Goal: Transaction & Acquisition: Purchase product/service

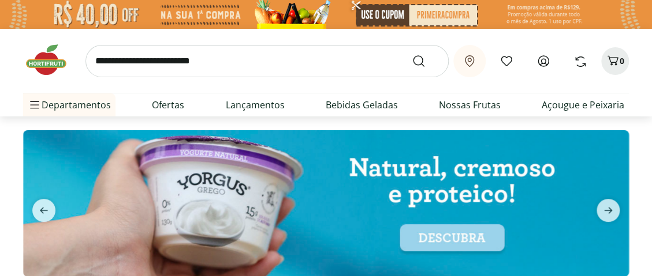
click at [544, 57] on icon at bounding box center [543, 61] width 14 height 14
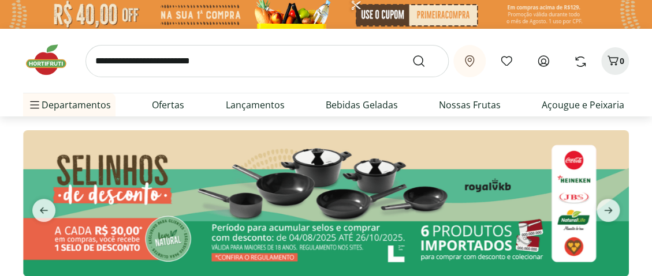
click at [542, 66] on icon at bounding box center [543, 61] width 10 height 10
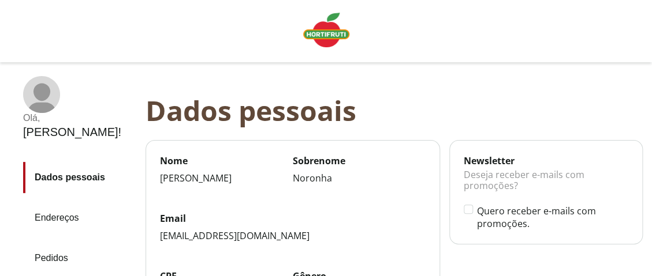
click at [323, 30] on img "Linha de sessão" at bounding box center [326, 30] width 46 height 35
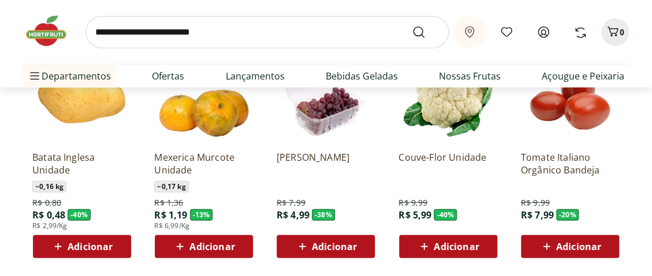
scroll to position [981, 0]
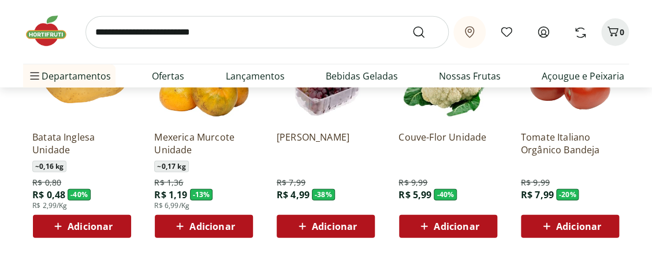
click at [74, 226] on span "Adicionar" at bounding box center [90, 226] width 45 height 9
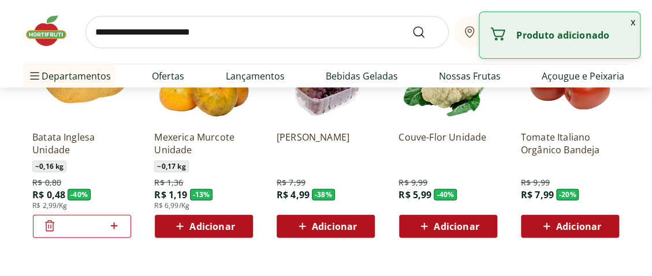
click at [113, 225] on icon at bounding box center [114, 226] width 7 height 7
click at [113, 224] on icon at bounding box center [114, 226] width 14 height 14
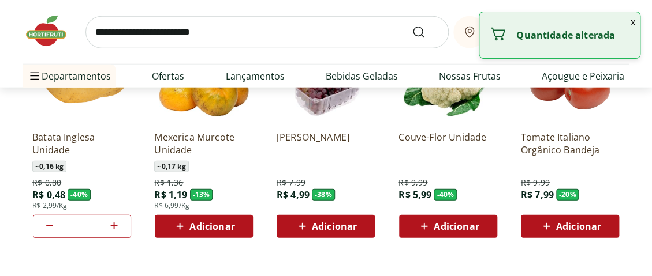
click at [113, 224] on icon at bounding box center [114, 226] width 14 height 14
type input "*"
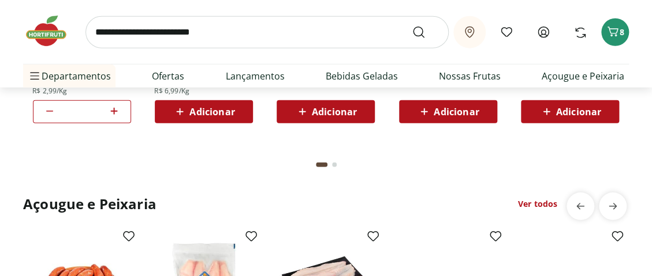
scroll to position [1097, 0]
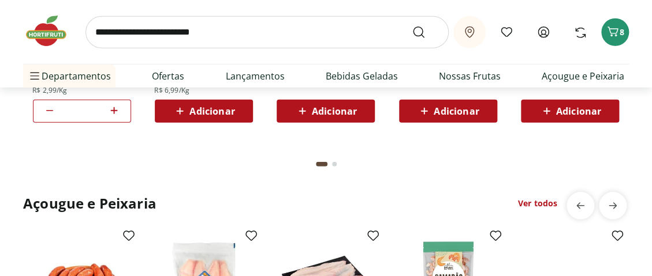
click at [334, 160] on button "Go to page 2 from fs-carousel" at bounding box center [334, 165] width 9 height 28
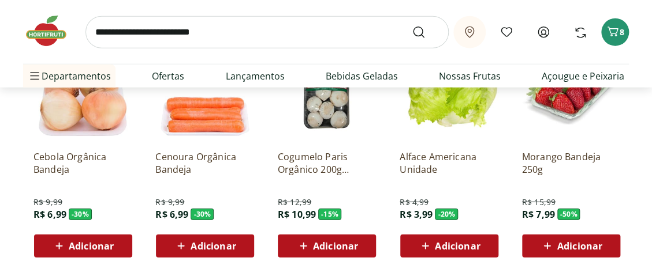
scroll to position [981, 0]
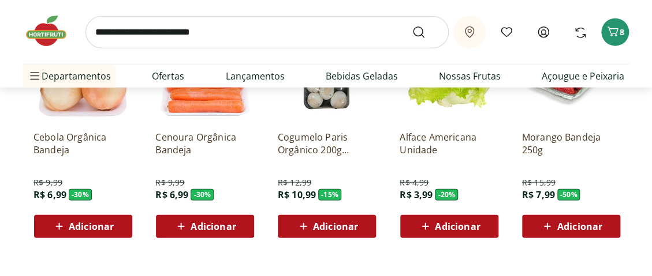
click at [577, 226] on span "Adicionar" at bounding box center [578, 226] width 45 height 9
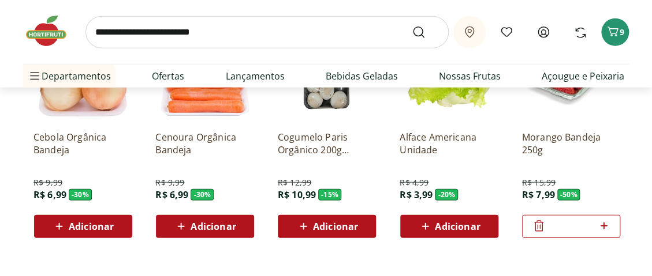
click at [320, 224] on span "Adicionar" at bounding box center [335, 226] width 45 height 9
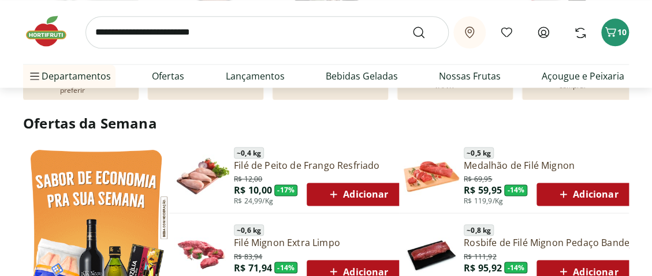
scroll to position [346, 0]
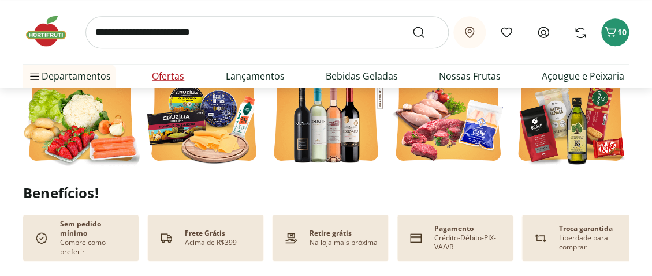
click at [163, 76] on link "Ofertas" at bounding box center [168, 76] width 32 height 14
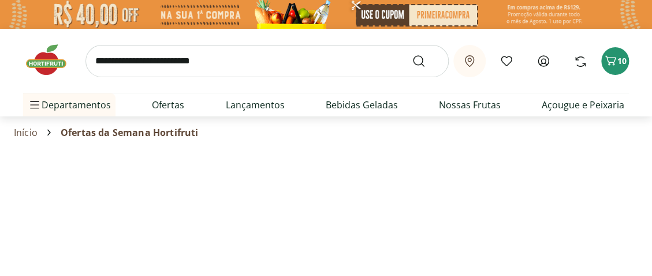
select select "**********"
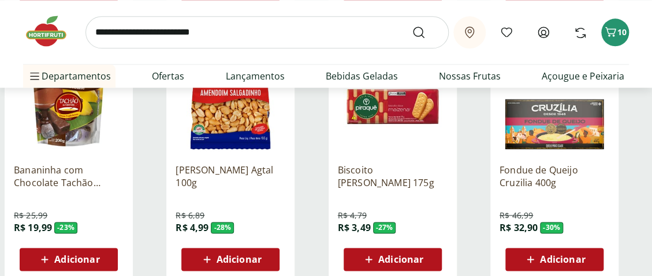
scroll to position [462, 0]
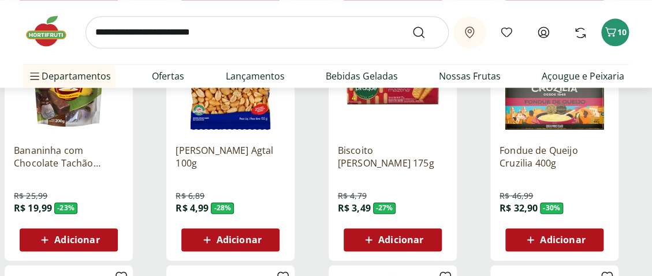
click at [556, 235] on span "Adicionar" at bounding box center [562, 239] width 45 height 9
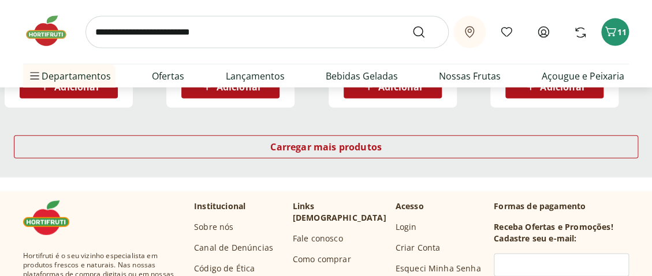
scroll to position [866, 0]
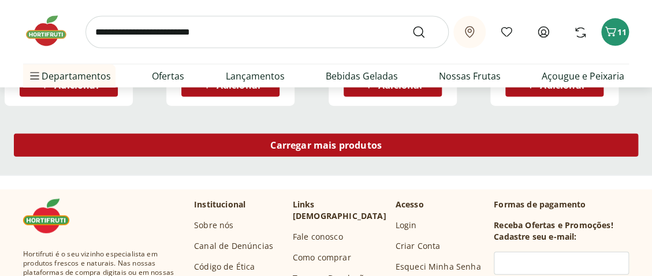
click at [336, 145] on span "Carregar mais produtos" at bounding box center [325, 145] width 111 height 9
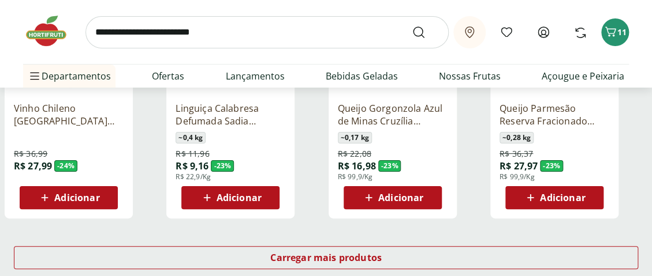
scroll to position [1558, 0]
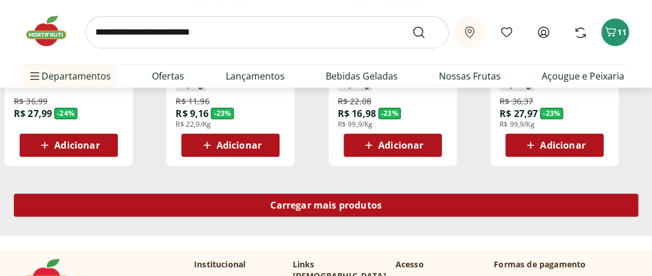
click at [340, 201] on span "Carregar mais produtos" at bounding box center [325, 205] width 111 height 9
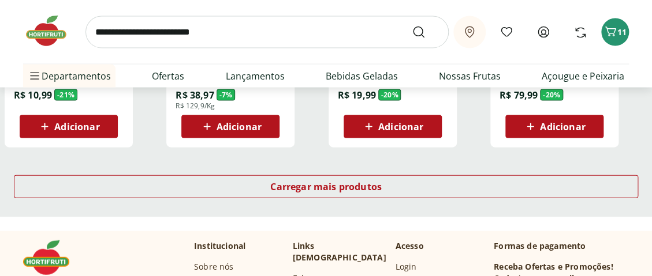
scroll to position [2366, 0]
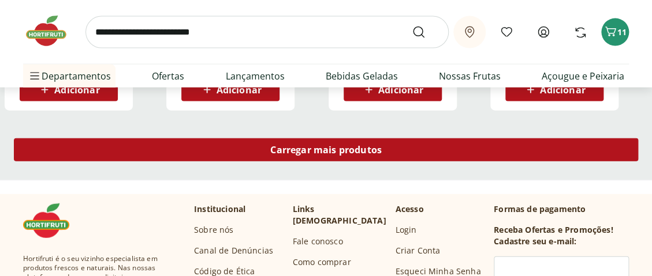
click at [309, 153] on span "Carregar mais produtos" at bounding box center [325, 149] width 111 height 9
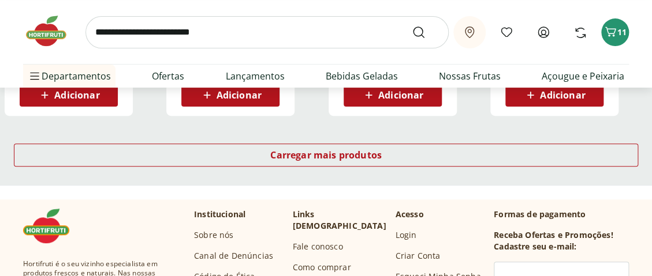
scroll to position [3117, 0]
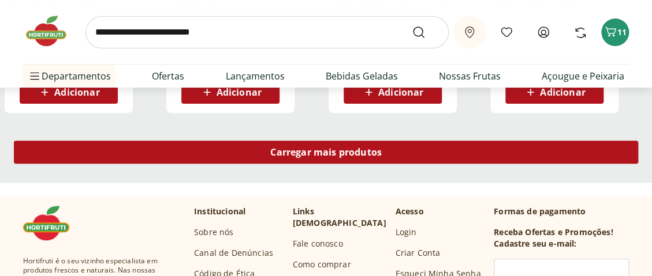
click at [309, 150] on span "Carregar mais produtos" at bounding box center [325, 152] width 111 height 9
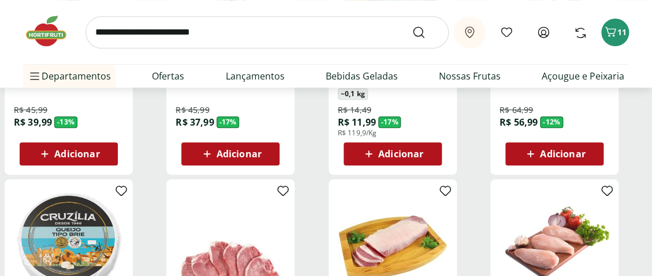
scroll to position [3290, 0]
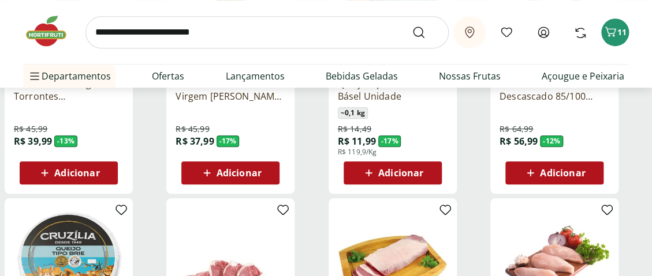
click at [226, 171] on span "Adicionar" at bounding box center [238, 173] width 45 height 9
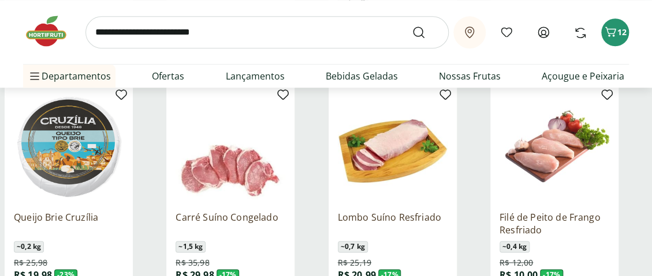
scroll to position [3463, 0]
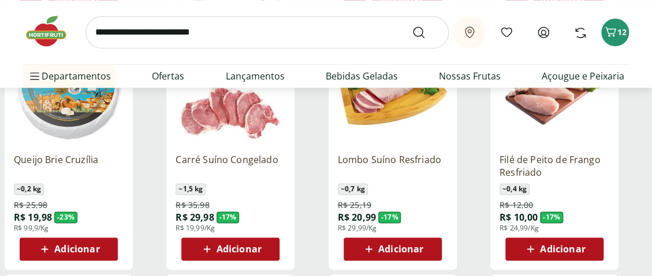
click at [68, 252] on span "Adicionar" at bounding box center [76, 249] width 45 height 9
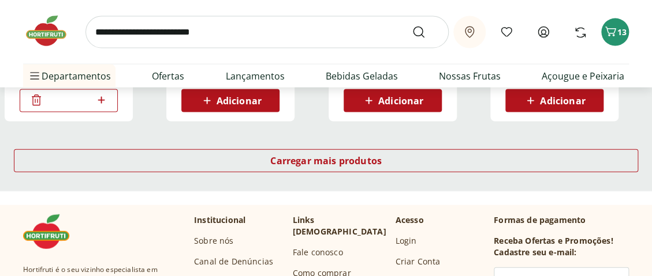
scroll to position [3867, 0]
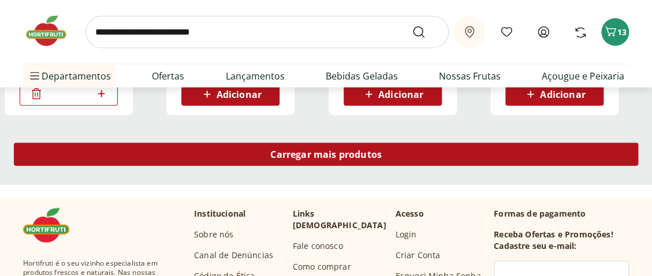
click at [284, 157] on span "Carregar mais produtos" at bounding box center [325, 154] width 111 height 9
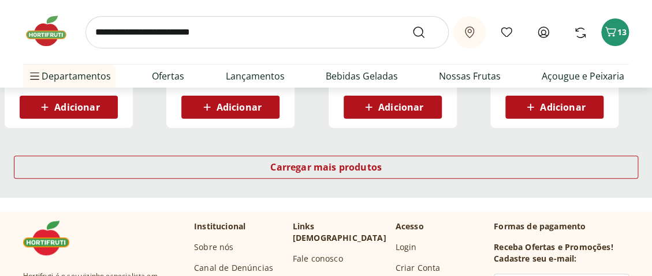
scroll to position [4618, 0]
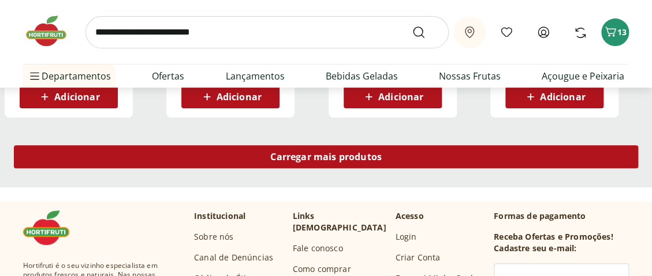
click at [300, 159] on span "Carregar mais produtos" at bounding box center [325, 156] width 111 height 9
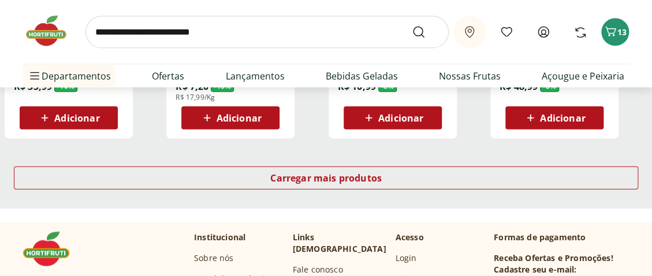
scroll to position [5368, 0]
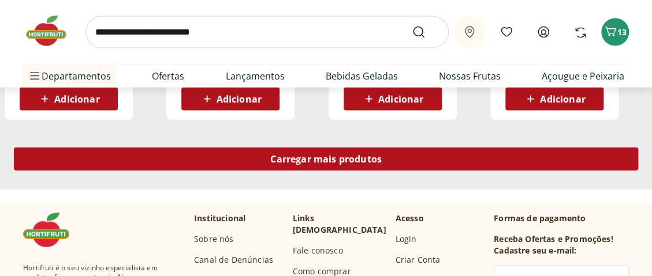
click at [306, 159] on span "Carregar mais produtos" at bounding box center [325, 159] width 111 height 9
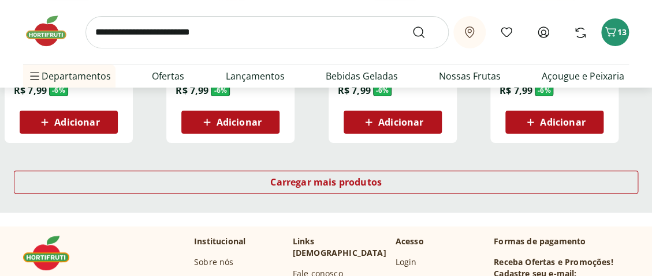
scroll to position [6118, 0]
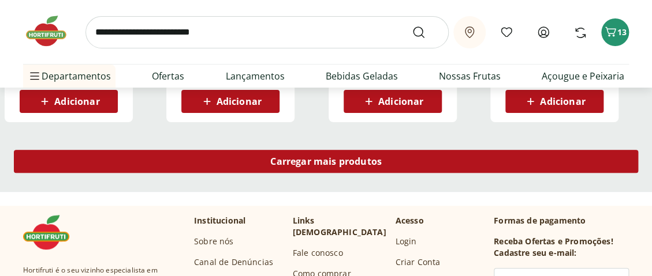
click at [302, 157] on span "Carregar mais produtos" at bounding box center [325, 161] width 111 height 9
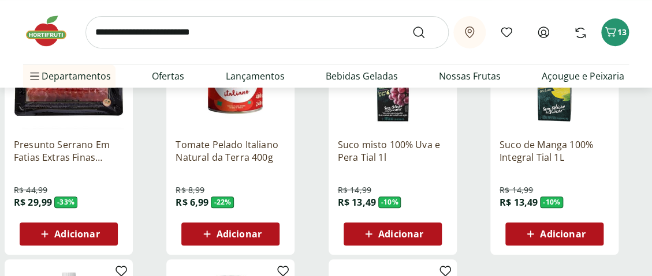
scroll to position [6234, 0]
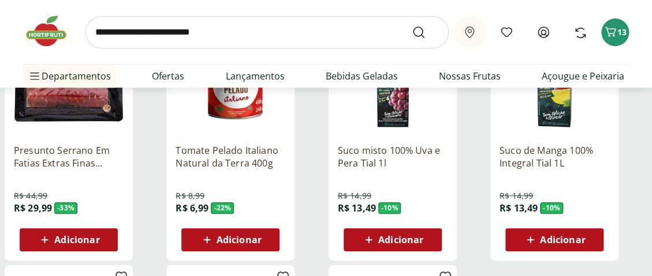
click at [48, 36] on img at bounding box center [52, 31] width 58 height 35
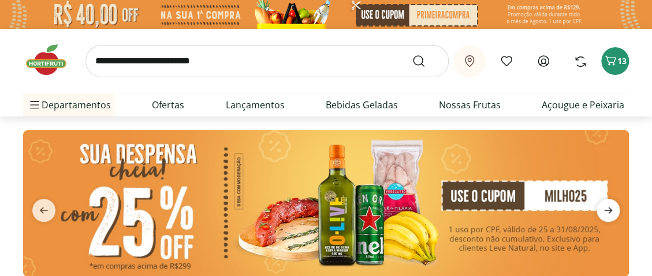
click at [605, 208] on icon "next" at bounding box center [608, 211] width 14 height 14
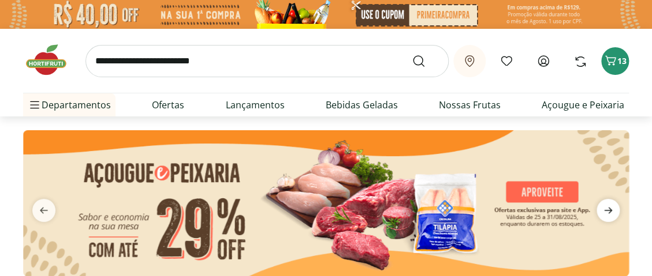
click at [609, 212] on icon "next" at bounding box center [608, 211] width 8 height 6
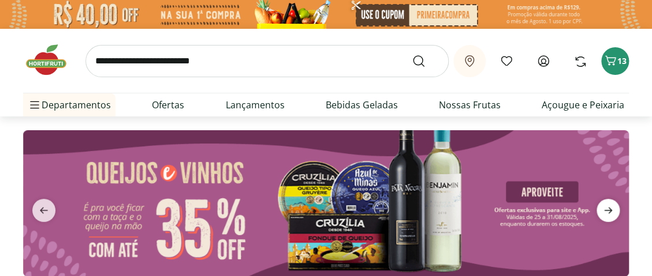
type input "*"
click at [602, 210] on icon "next" at bounding box center [608, 211] width 14 height 14
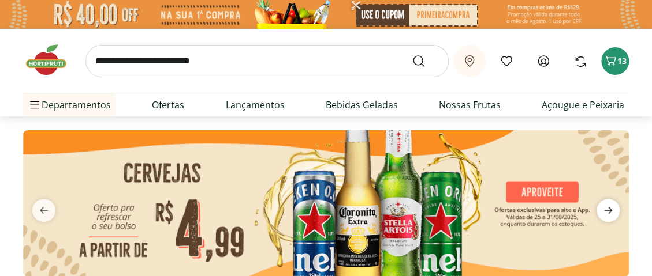
click at [603, 211] on icon "next" at bounding box center [608, 211] width 14 height 14
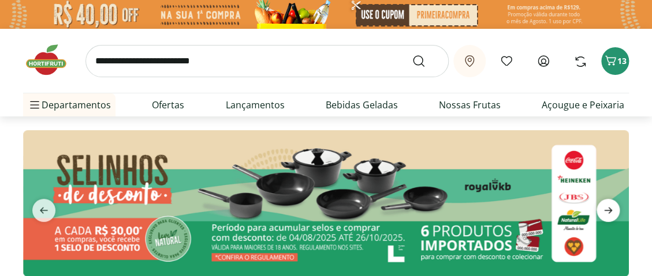
click at [604, 211] on icon "next" at bounding box center [608, 211] width 8 height 6
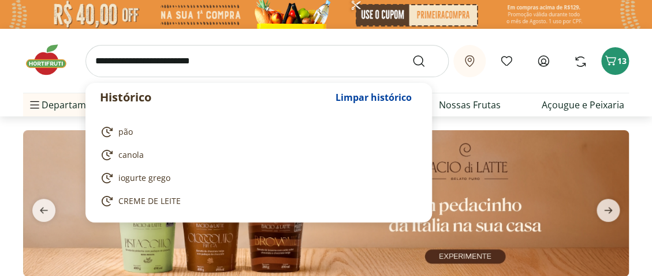
click at [139, 62] on input "search" at bounding box center [266, 61] width 363 height 32
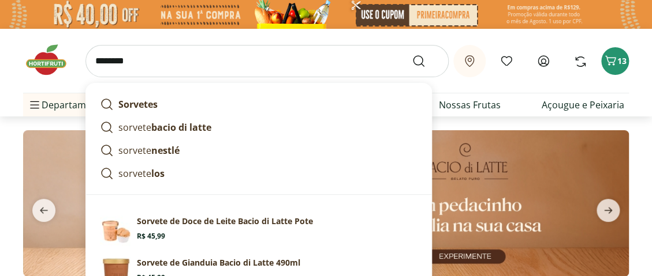
type input "*******"
click at [412, 54] on button "Submit Search" at bounding box center [426, 61] width 28 height 14
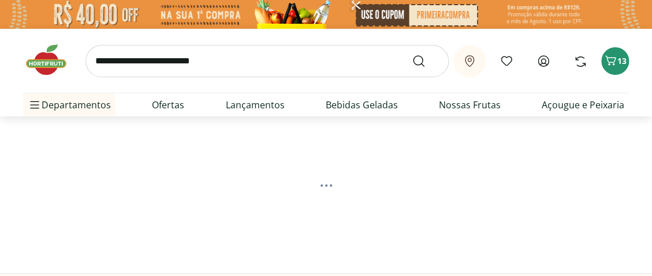
select select "**********"
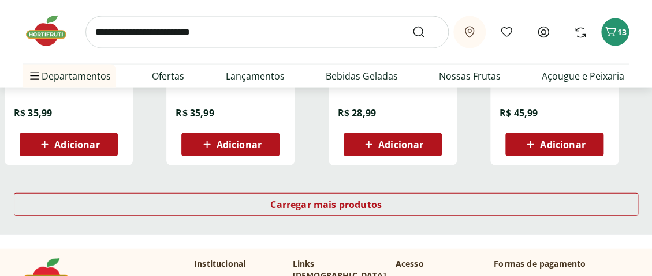
scroll to position [808, 0]
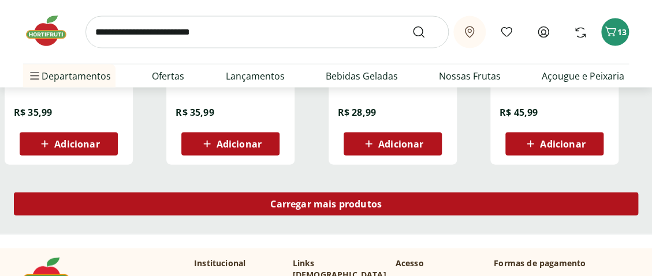
click at [291, 203] on span "Carregar mais produtos" at bounding box center [325, 204] width 111 height 9
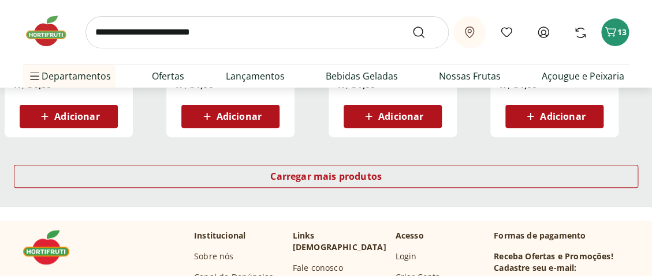
scroll to position [1616, 0]
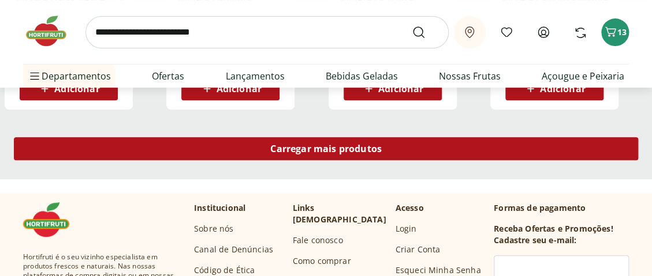
click at [310, 151] on span "Carregar mais produtos" at bounding box center [325, 148] width 111 height 9
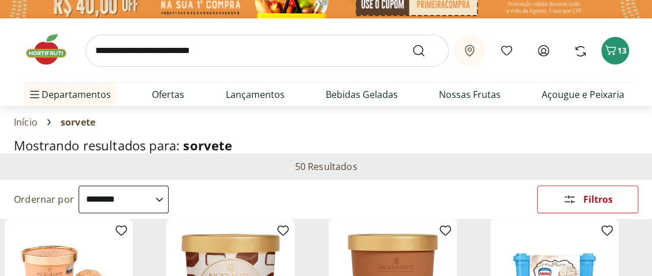
scroll to position [0, 0]
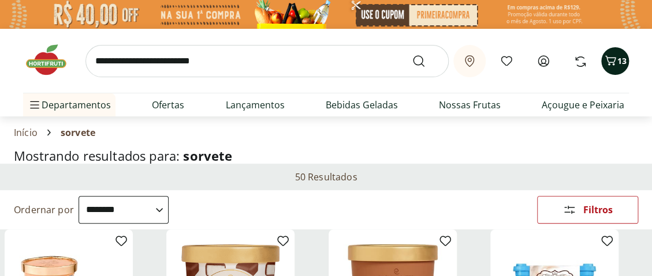
click at [620, 59] on span "13" at bounding box center [621, 60] width 9 height 11
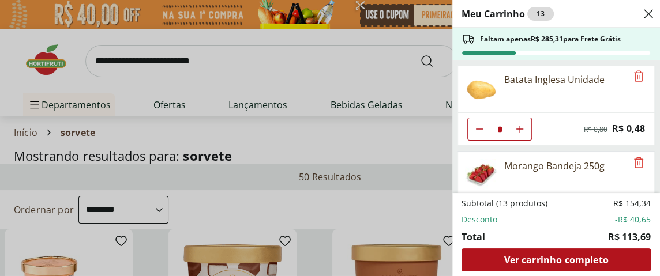
click at [289, 88] on div "Meu Carrinho 13 Faltam apenas R$ 285,31 para Frete Grátis Batata Inglesa Unidad…" at bounding box center [330, 138] width 660 height 276
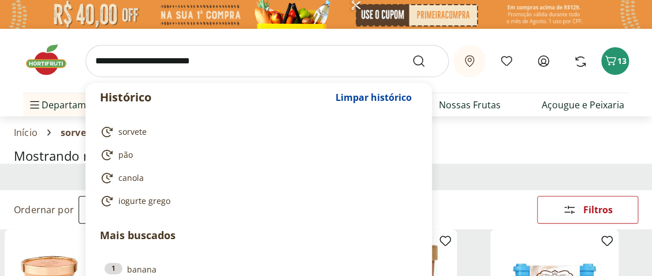
click at [144, 62] on input "search" at bounding box center [266, 61] width 363 height 32
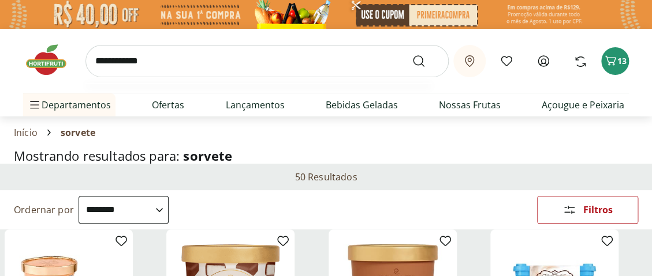
type input "**********"
click at [412, 54] on button "Submit Search" at bounding box center [426, 61] width 28 height 14
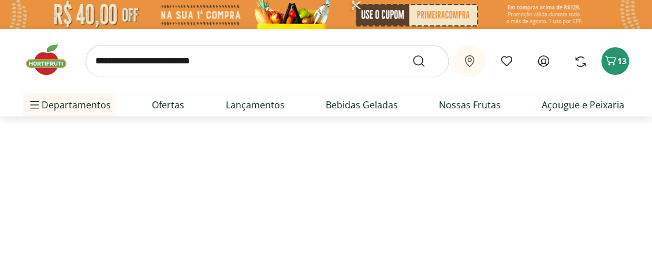
select select "**********"
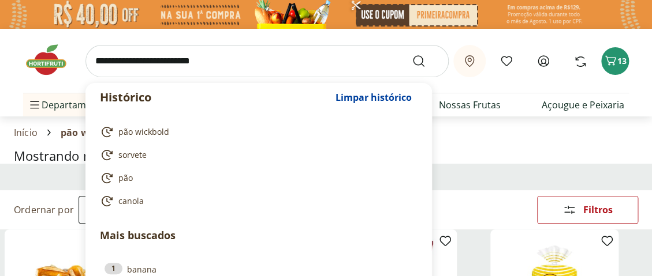
click at [154, 57] on input "search" at bounding box center [266, 61] width 363 height 32
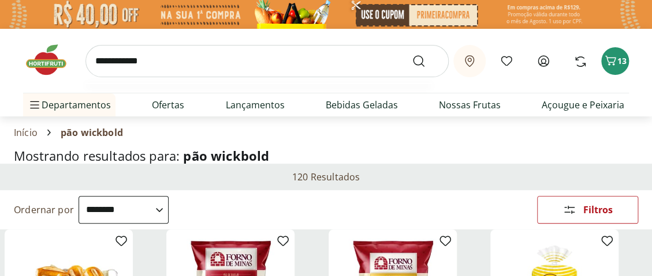
type input "**********"
click at [412, 54] on button "Submit Search" at bounding box center [426, 61] width 28 height 14
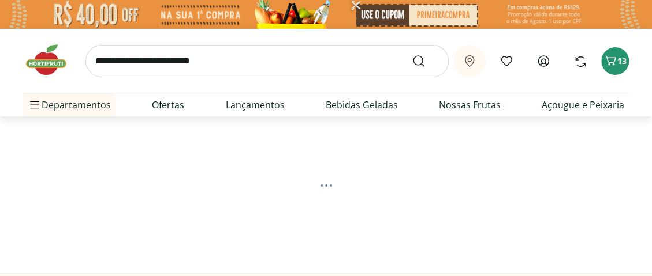
select select "**********"
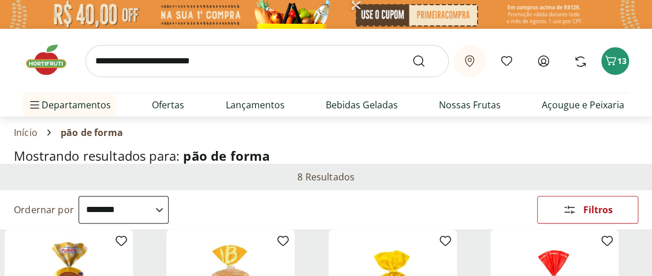
click at [147, 63] on input "search" at bounding box center [266, 61] width 363 height 32
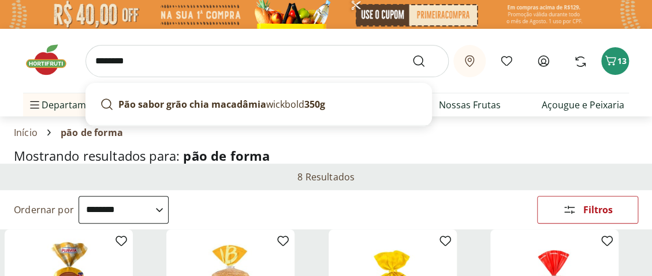
type input "********"
click at [412, 54] on button "Submit Search" at bounding box center [426, 61] width 28 height 14
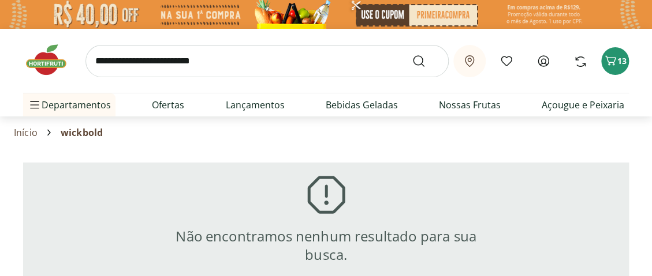
click at [148, 59] on input "search" at bounding box center [266, 61] width 363 height 32
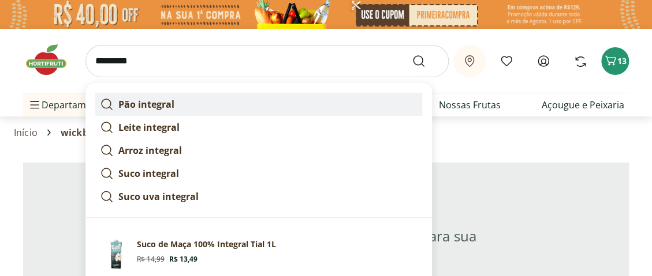
click at [145, 104] on strong "Pão integral" at bounding box center [146, 104] width 56 height 13
type input "**********"
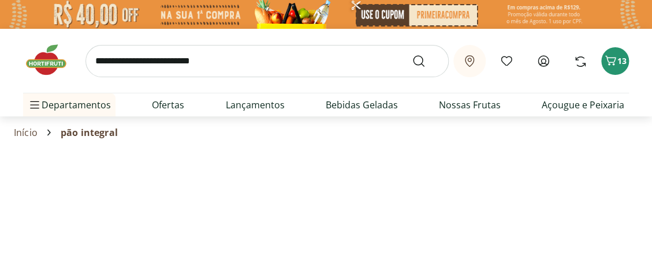
select select "**********"
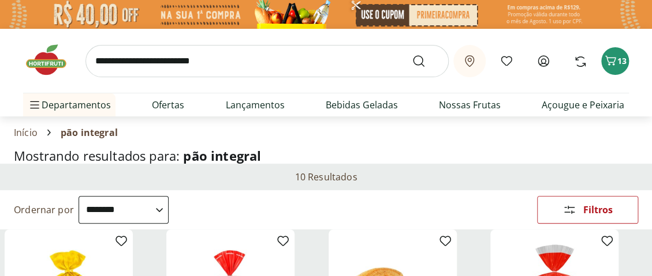
click at [120, 61] on input "search" at bounding box center [266, 61] width 363 height 32
type input "********"
click at [412, 54] on button "Submit Search" at bounding box center [426, 61] width 28 height 14
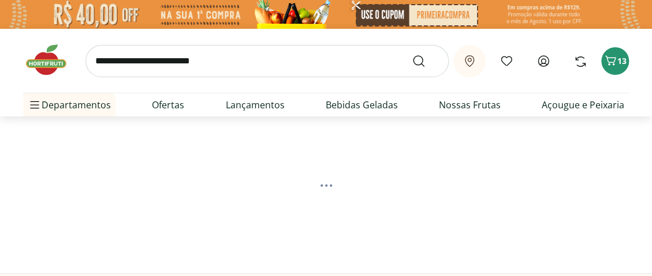
select select "**********"
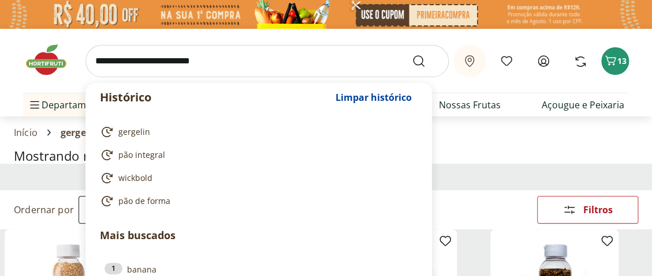
click at [134, 64] on input "search" at bounding box center [266, 61] width 363 height 32
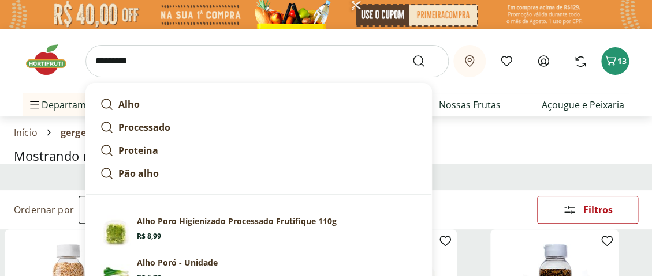
type input "*********"
click at [412, 54] on button "Submit Search" at bounding box center [426, 61] width 28 height 14
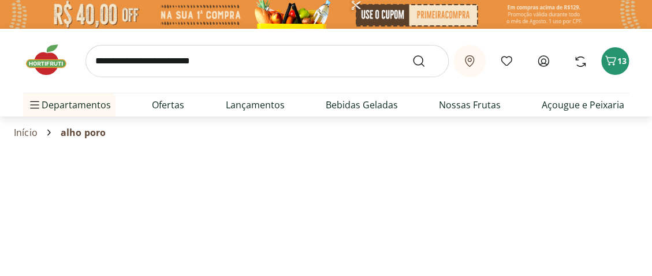
select select "**********"
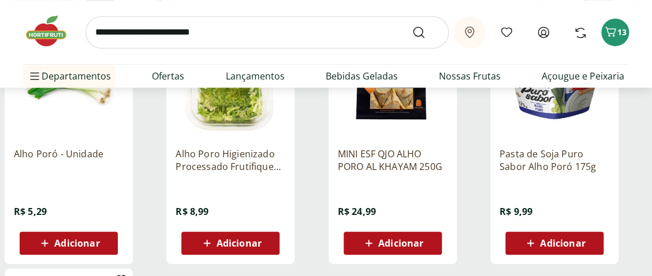
scroll to position [231, 0]
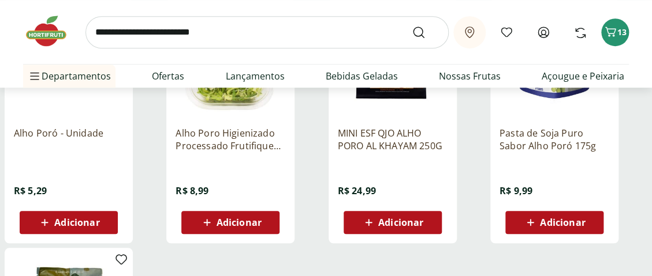
click at [65, 222] on span "Adicionar" at bounding box center [76, 222] width 45 height 9
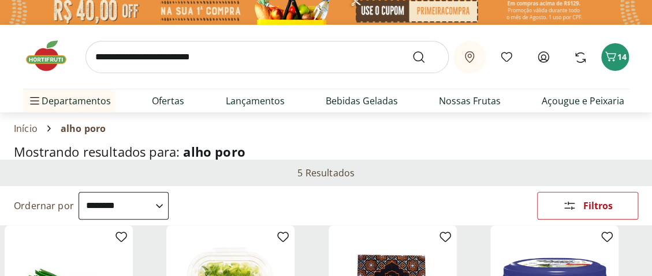
scroll to position [0, 0]
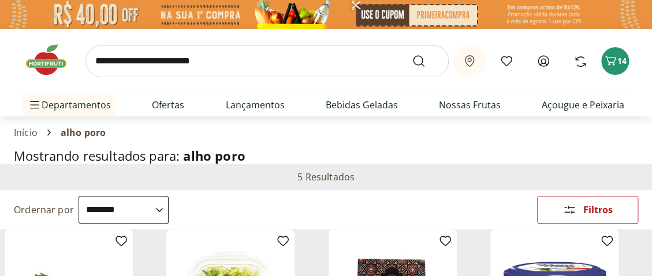
click at [106, 63] on input "search" at bounding box center [266, 61] width 363 height 32
type input "*******"
click at [412, 54] on button "Submit Search" at bounding box center [426, 61] width 28 height 14
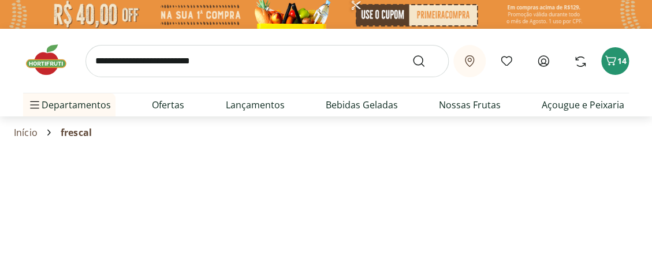
select select "**********"
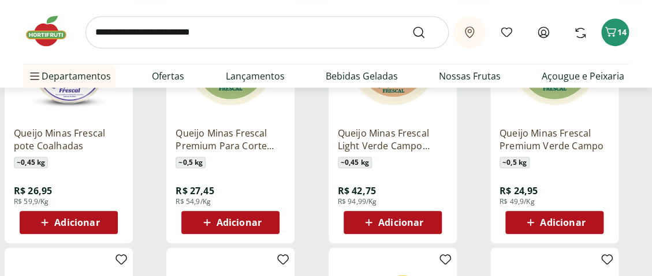
scroll to position [289, 0]
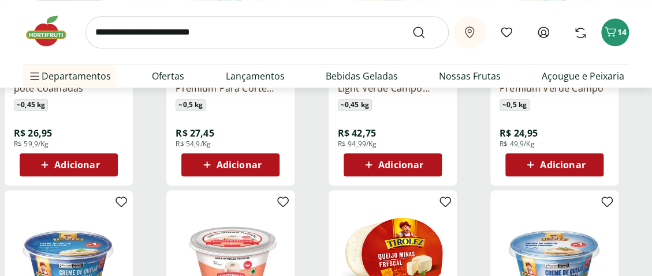
click at [550, 166] on span "Adicionar" at bounding box center [562, 164] width 45 height 9
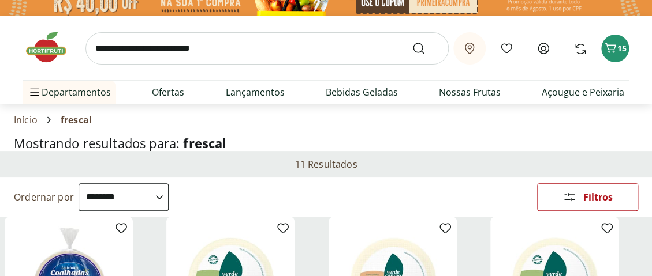
scroll to position [0, 0]
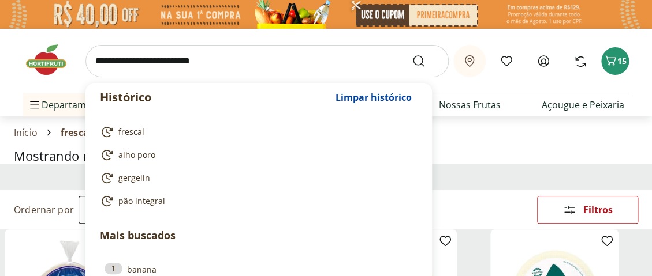
click at [154, 61] on input "search" at bounding box center [266, 61] width 363 height 32
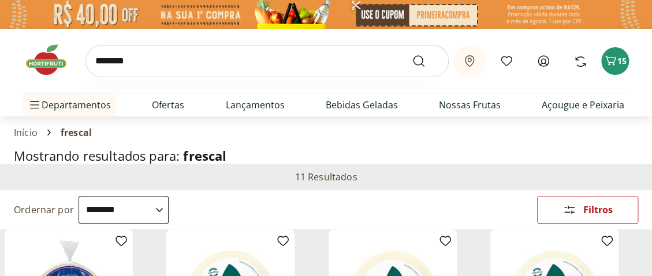
type input "********"
click at [412, 54] on button "Submit Search" at bounding box center [426, 61] width 28 height 14
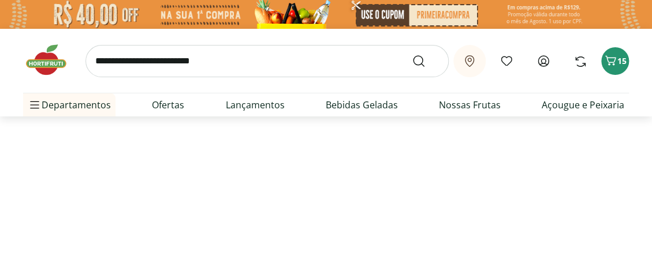
select select "**********"
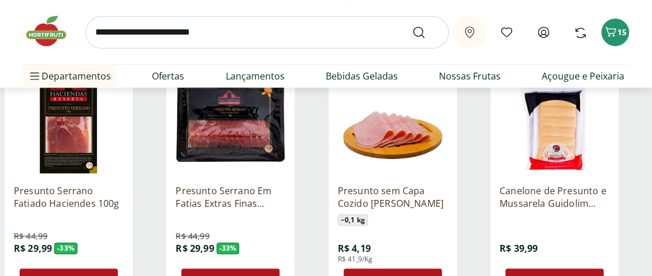
scroll to position [231, 0]
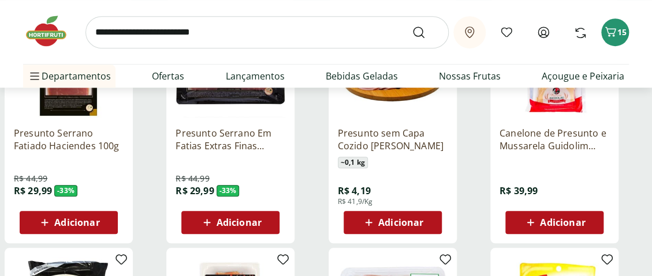
click at [409, 219] on span "Adicionar" at bounding box center [400, 222] width 45 height 9
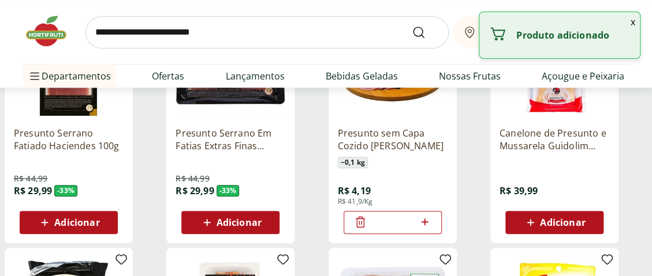
click at [428, 223] on icon at bounding box center [424, 222] width 14 height 14
type input "*"
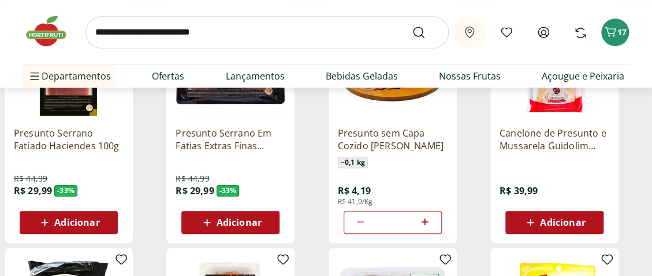
scroll to position [0, 0]
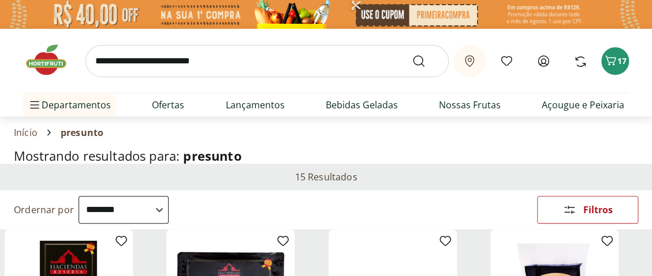
click at [148, 68] on input "search" at bounding box center [266, 61] width 363 height 32
type input "**********"
click at [412, 54] on button "Submit Search" at bounding box center [426, 61] width 28 height 14
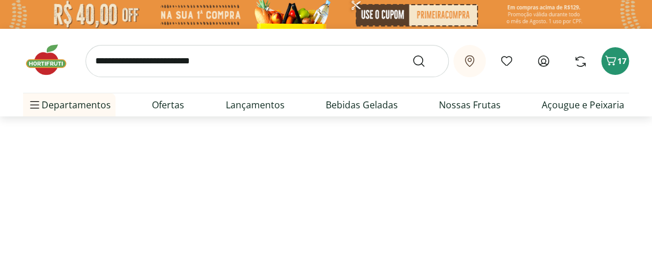
select select "**********"
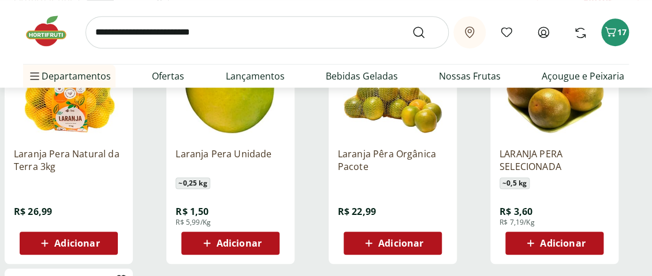
scroll to position [231, 0]
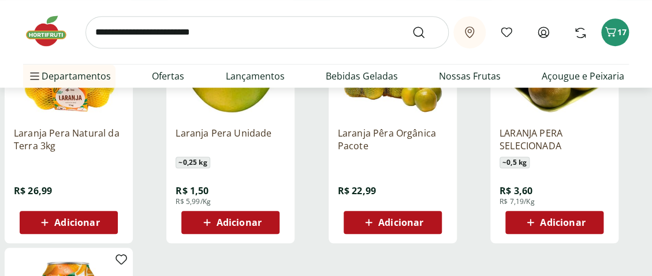
click at [225, 220] on span "Adicionar" at bounding box center [238, 222] width 45 height 9
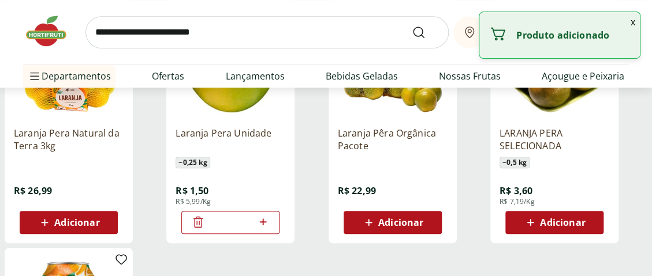
drag, startPoint x: 234, startPoint y: 223, endPoint x: 222, endPoint y: 222, distance: 11.6
click at [222, 222] on input "*" at bounding box center [230, 222] width 51 height 13
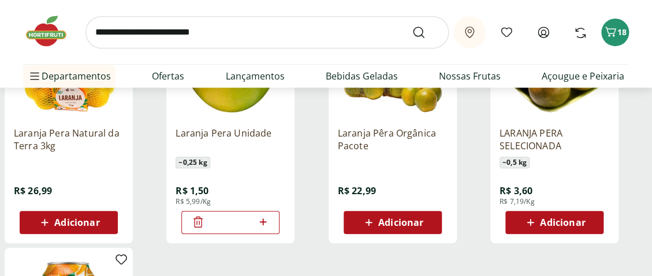
type input "**"
click at [312, 180] on div "Laranja Pera Unidade ~ 0,25 kg R$ 1,50 R$ 5,99/Kg **" at bounding box center [244, 121] width 157 height 245
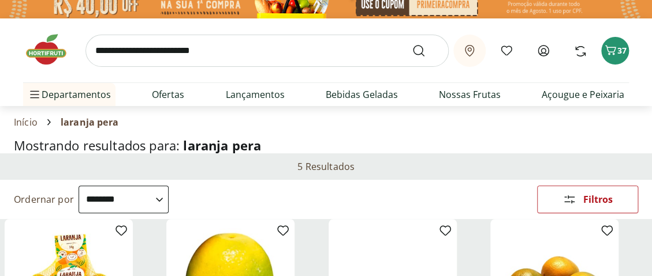
scroll to position [0, 0]
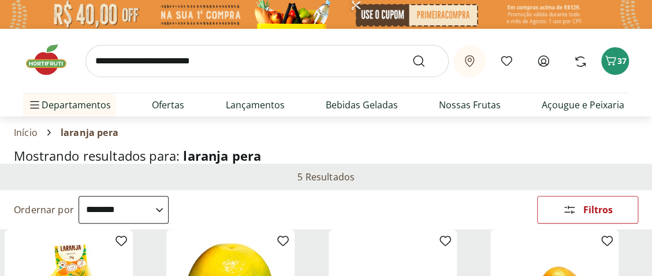
click at [120, 64] on input "search" at bounding box center [266, 61] width 363 height 32
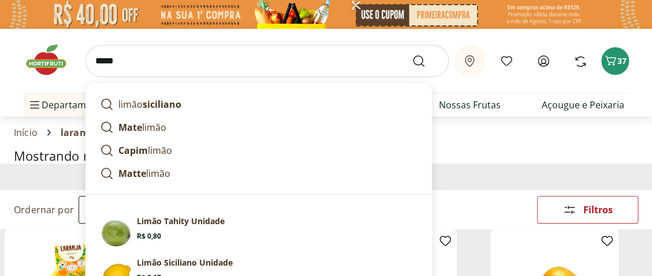
type input "*****"
click at [412, 54] on button "Submit Search" at bounding box center [426, 61] width 28 height 14
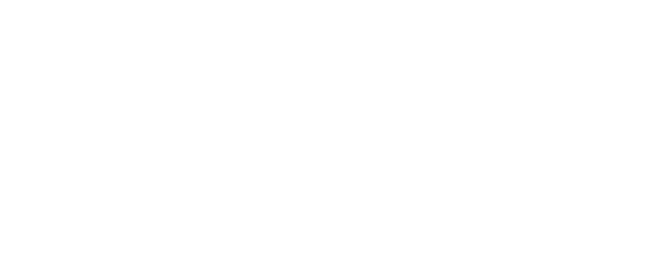
select select "**********"
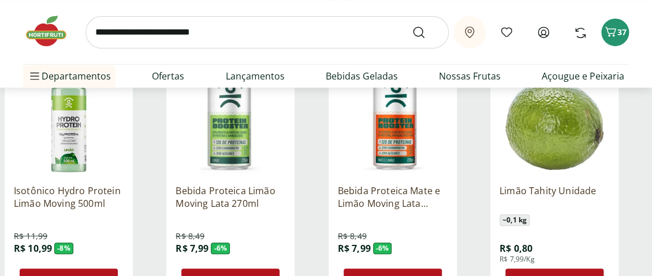
scroll to position [231, 0]
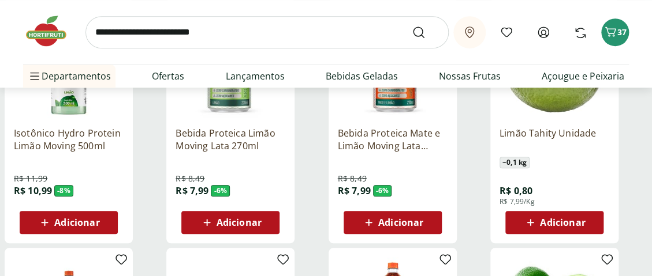
click at [559, 218] on span "Adicionar" at bounding box center [562, 222] width 45 height 9
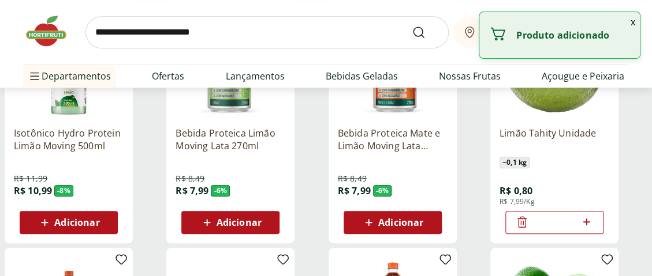
click at [586, 222] on icon at bounding box center [586, 222] width 7 height 7
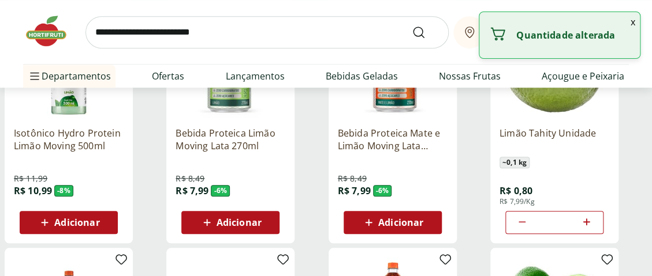
click at [586, 222] on icon at bounding box center [586, 222] width 7 height 7
type input "*"
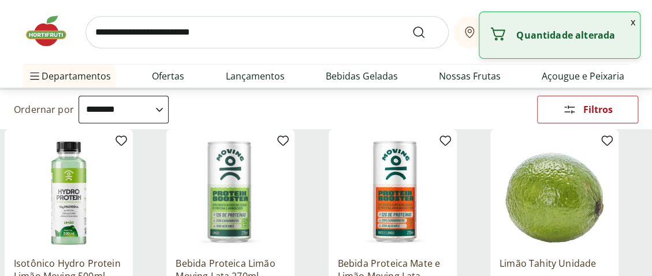
scroll to position [58, 0]
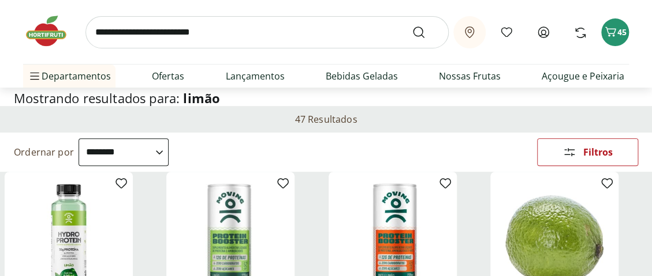
click at [118, 36] on input "search" at bounding box center [266, 32] width 363 height 32
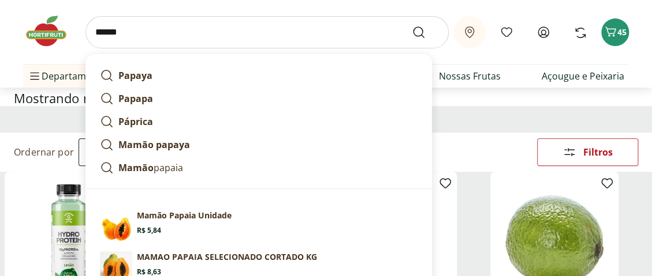
type input "******"
click at [412, 25] on button "Submit Search" at bounding box center [426, 32] width 28 height 14
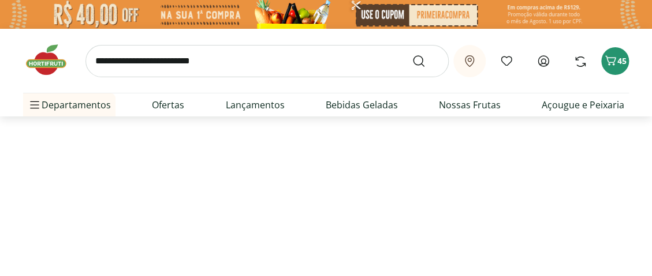
select select "**********"
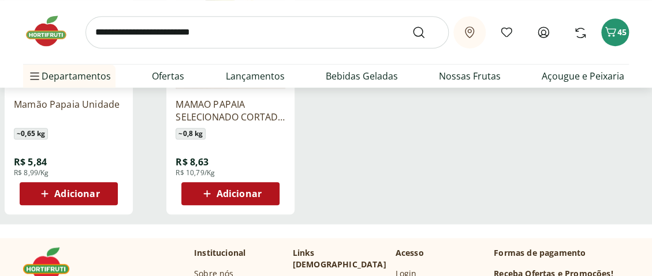
scroll to position [289, 0]
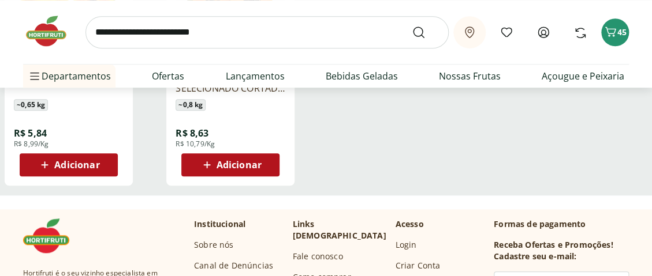
click at [62, 163] on span "Adicionar" at bounding box center [76, 164] width 45 height 9
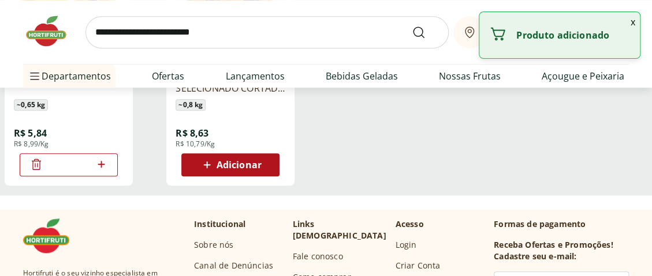
click at [102, 165] on icon at bounding box center [101, 165] width 14 height 14
click at [101, 165] on icon at bounding box center [101, 164] width 7 height 7
type input "*"
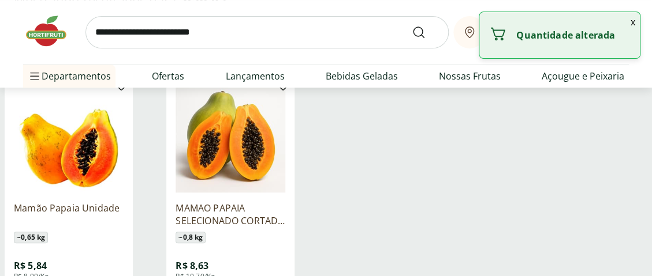
scroll to position [0, 0]
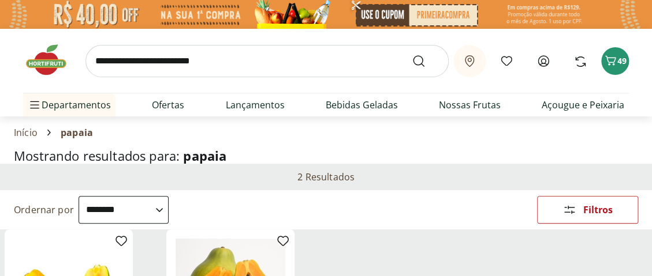
click at [122, 65] on input "search" at bounding box center [266, 61] width 363 height 32
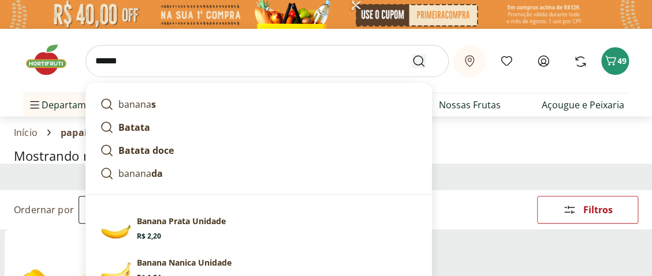
type input "******"
click at [419, 59] on icon "Submit Search" at bounding box center [419, 61] width 14 height 14
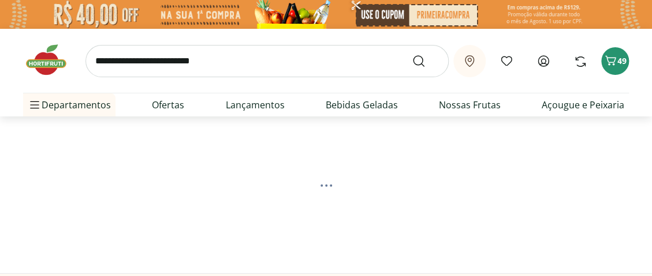
select select "**********"
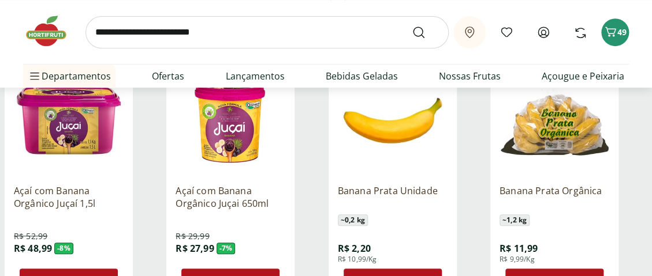
scroll to position [231, 0]
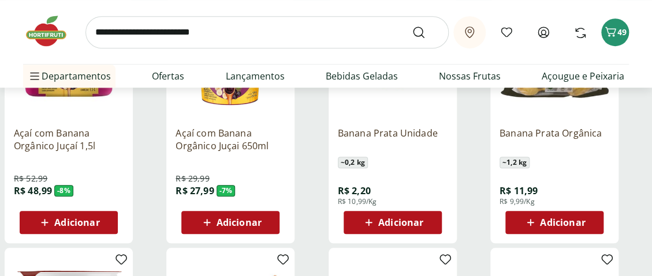
click at [374, 218] on icon at bounding box center [368, 223] width 14 height 14
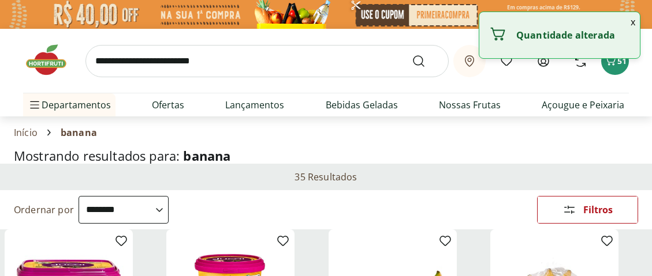
select select "**********"
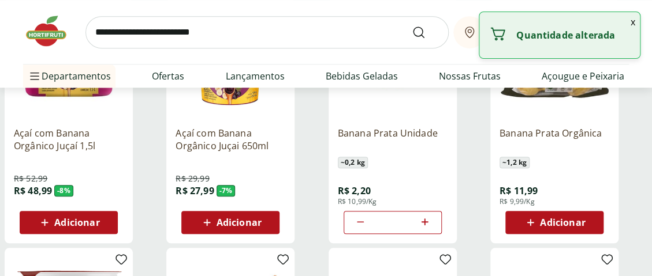
scroll to position [231, 0]
click at [425, 222] on icon at bounding box center [424, 222] width 7 height 7
click at [423, 222] on icon at bounding box center [424, 222] width 7 height 7
type input "*"
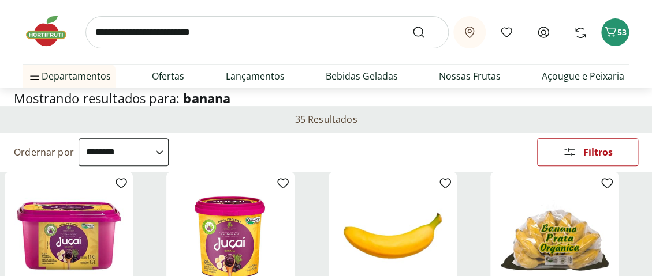
scroll to position [0, 0]
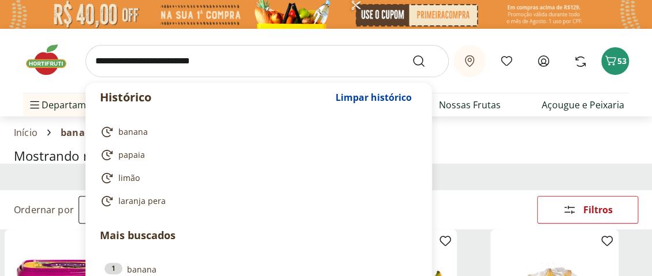
click at [132, 63] on input "search" at bounding box center [266, 61] width 363 height 32
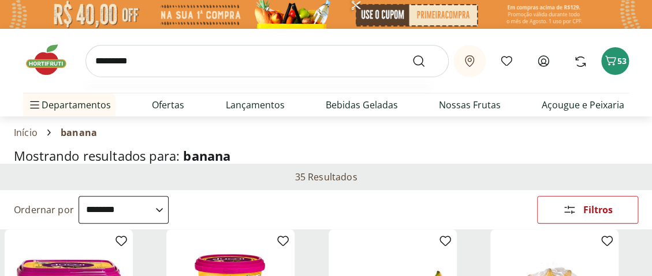
type input "*********"
click at [412, 54] on button "Submit Search" at bounding box center [426, 61] width 28 height 14
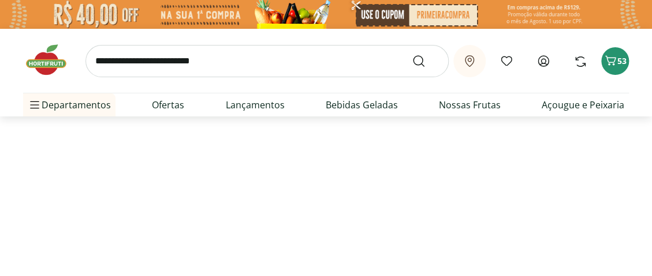
select select "**********"
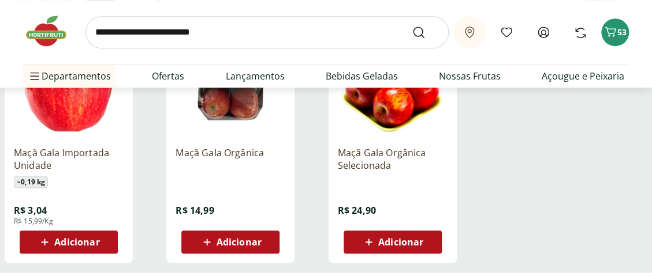
scroll to position [231, 0]
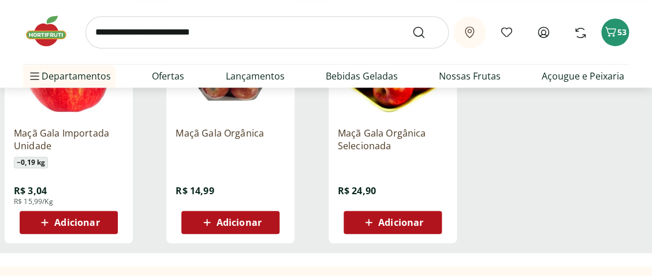
click at [70, 229] on div "Adicionar" at bounding box center [69, 222] width 80 height 21
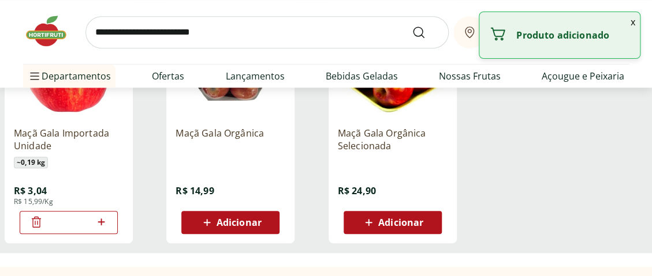
click at [98, 223] on icon at bounding box center [101, 222] width 14 height 14
type input "*"
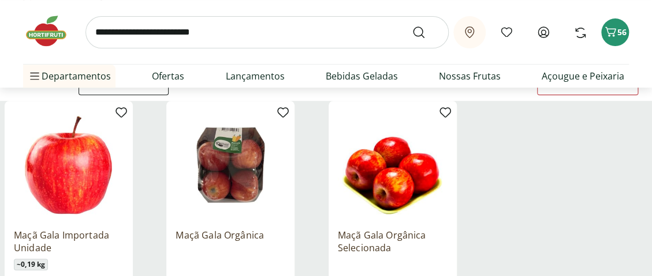
scroll to position [0, 0]
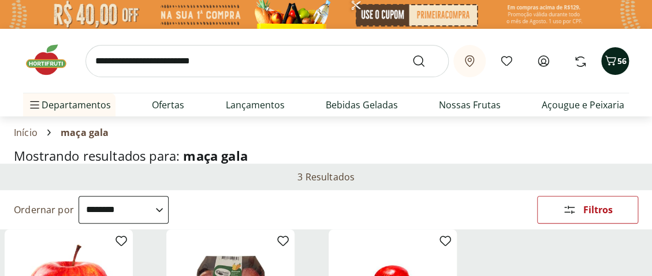
click at [613, 68] on span "Carrinho" at bounding box center [610, 61] width 14 height 15
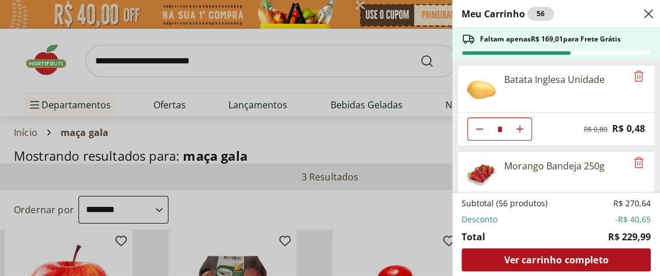
click at [111, 60] on div "Meu Carrinho 56 Faltam apenas R$ 169,01 para Frete Grátis Batata Inglesa Unidad…" at bounding box center [330, 138] width 660 height 276
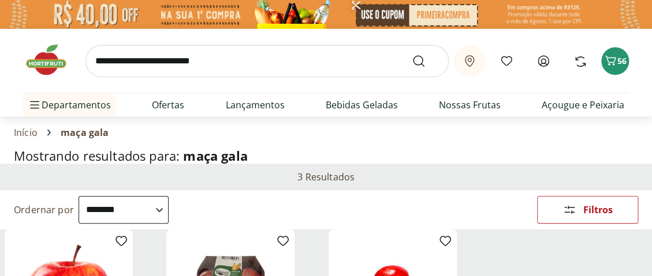
click at [111, 60] on input "search" at bounding box center [266, 61] width 363 height 32
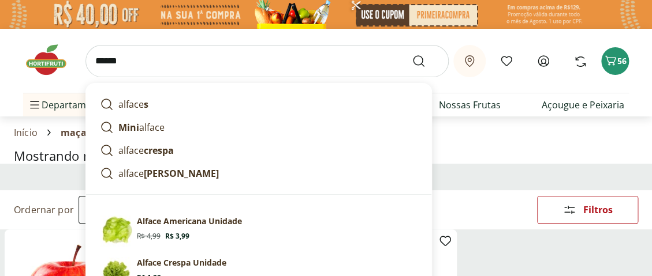
type input "******"
click at [412, 54] on button "Submit Search" at bounding box center [426, 61] width 28 height 14
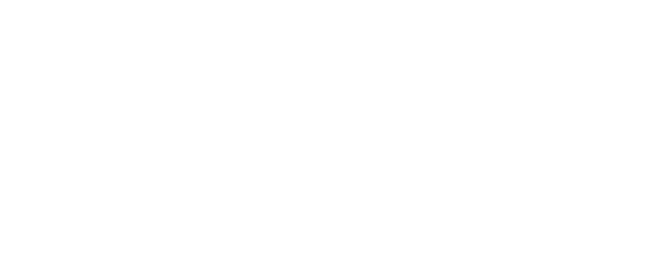
select select "**********"
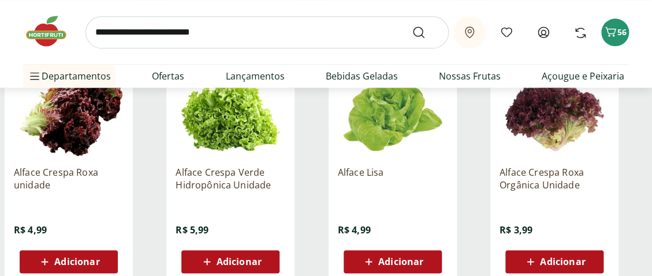
scroll to position [462, 0]
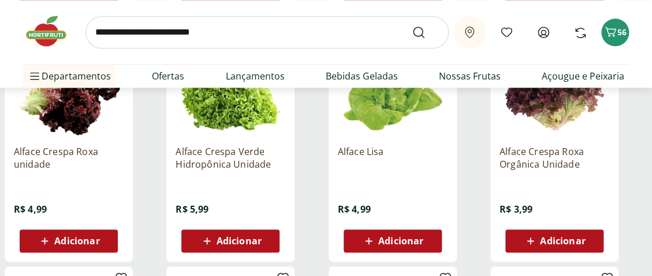
click at [555, 239] on span "Adicionar" at bounding box center [562, 241] width 45 height 9
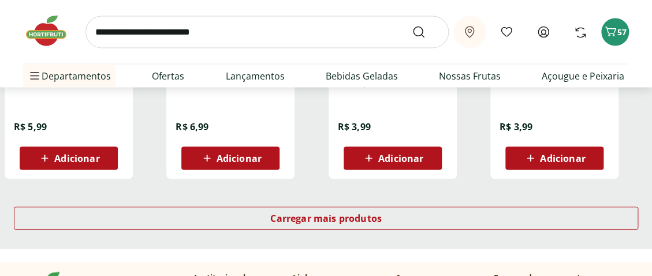
scroll to position [750, 0]
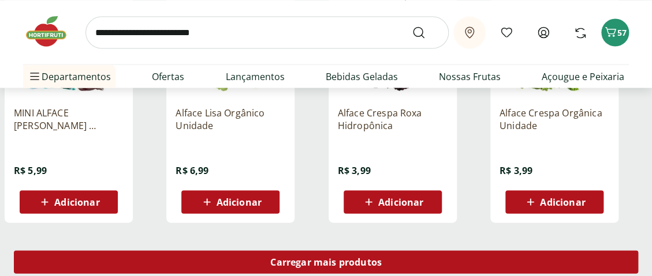
click at [310, 260] on span "Carregar mais produtos" at bounding box center [325, 261] width 111 height 9
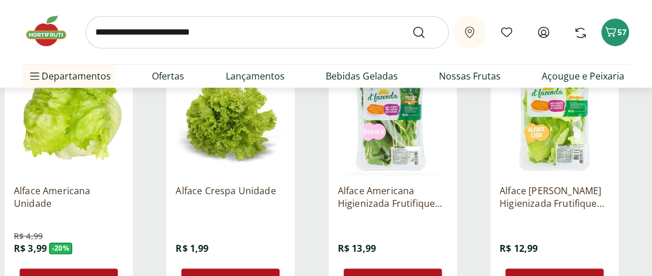
scroll to position [231, 0]
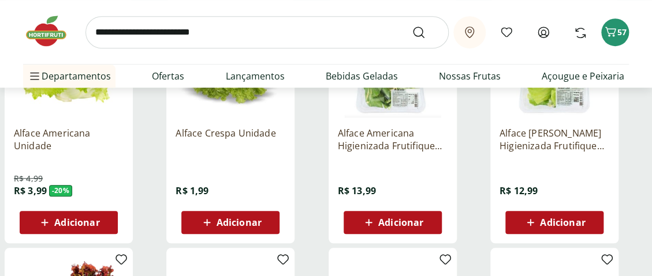
click at [238, 219] on span "Adicionar" at bounding box center [238, 222] width 45 height 9
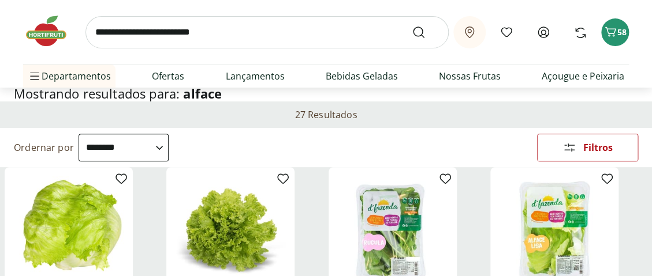
scroll to position [0, 0]
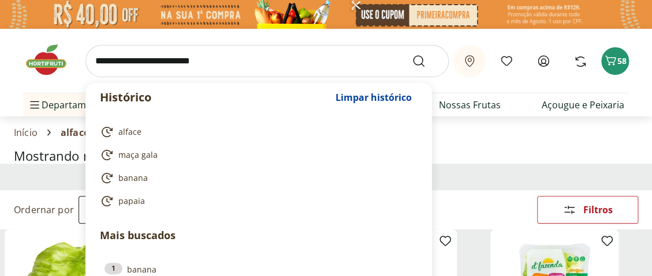
click at [139, 64] on input "search" at bounding box center [266, 61] width 363 height 32
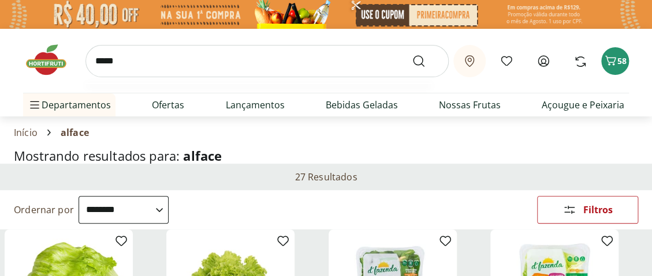
type input "******"
click button "Submit Search" at bounding box center [426, 61] width 28 height 14
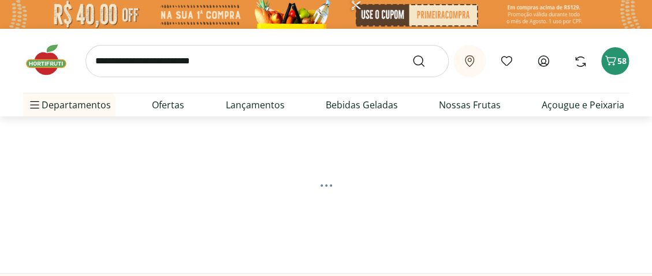
select select "**********"
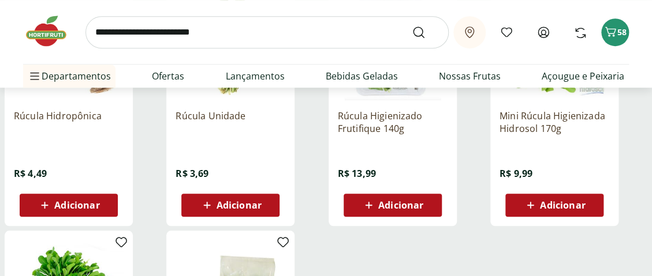
scroll to position [231, 0]
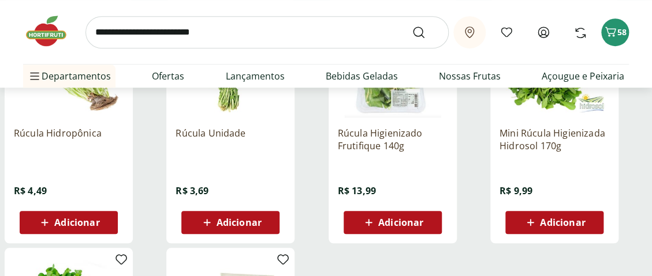
click at [221, 219] on span "Adicionar" at bounding box center [238, 222] width 45 height 9
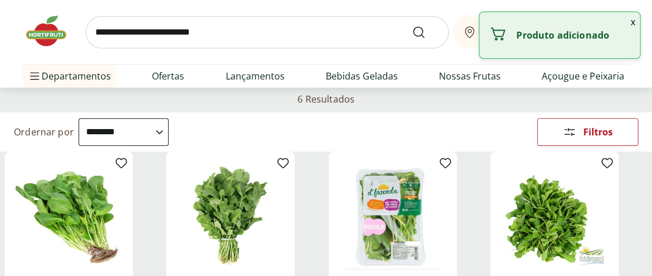
scroll to position [0, 0]
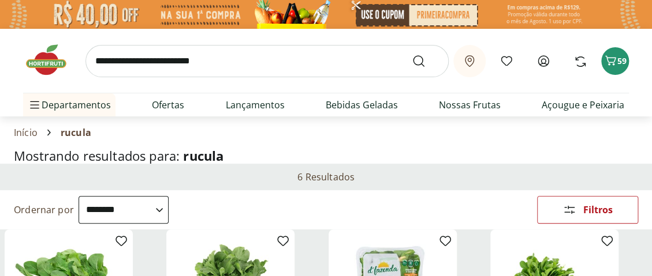
click at [131, 61] on input "search" at bounding box center [266, 61] width 363 height 32
type input "*******"
click at [412, 54] on button "Submit Search" at bounding box center [426, 61] width 28 height 14
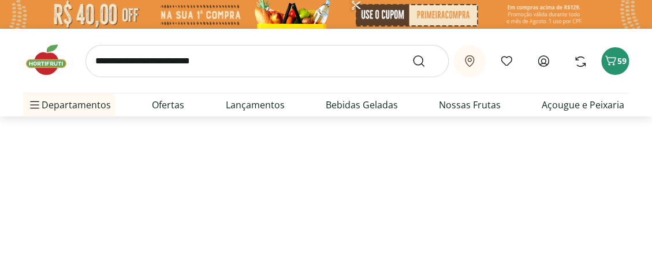
select select "**********"
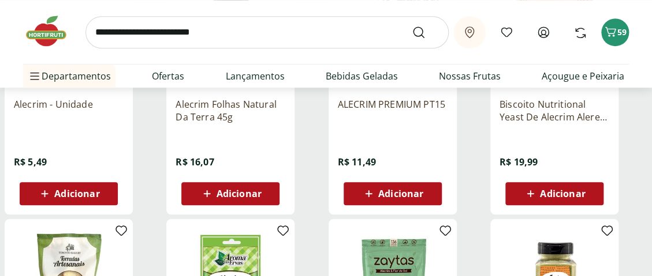
scroll to position [289, 0]
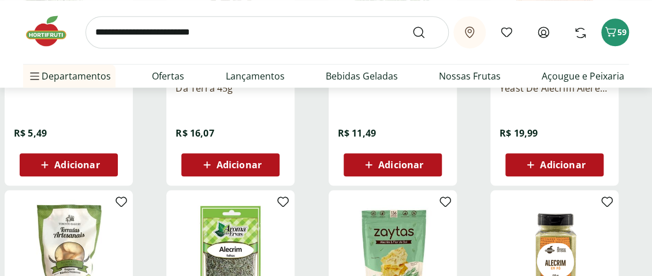
click at [67, 162] on span "Adicionar" at bounding box center [76, 164] width 45 height 9
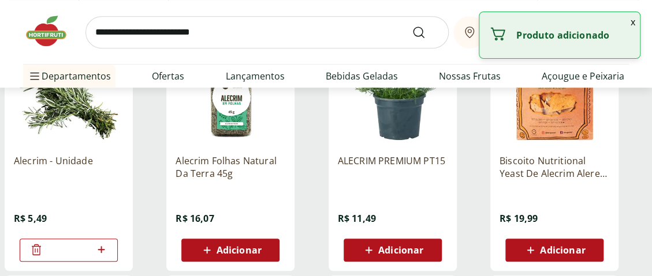
scroll to position [0, 0]
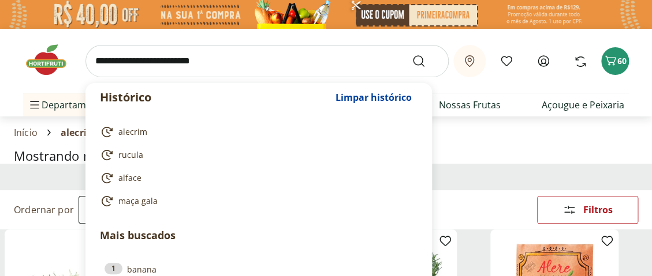
click at [158, 65] on input "search" at bounding box center [266, 61] width 363 height 32
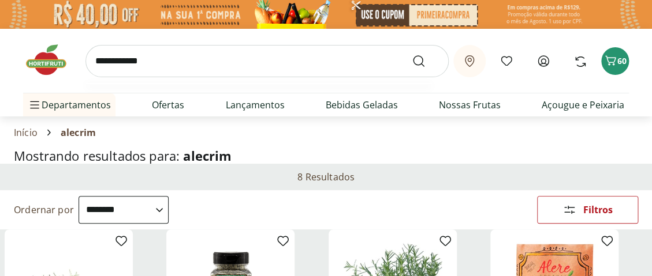
type input "**********"
click at [412, 54] on button "Submit Search" at bounding box center [426, 61] width 28 height 14
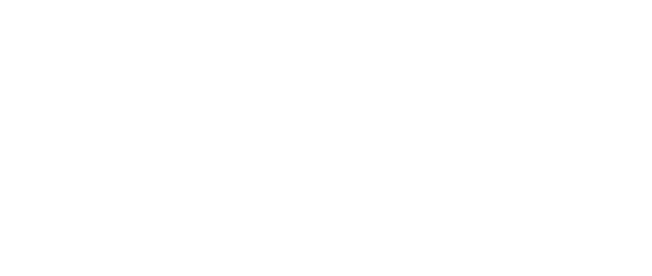
select select "**********"
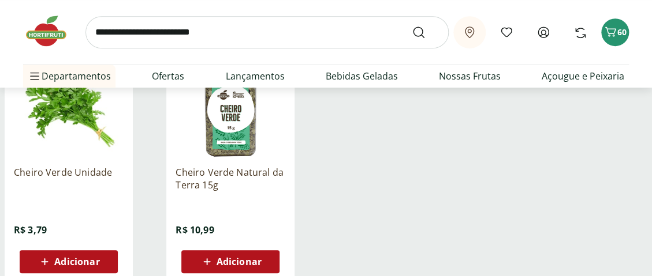
scroll to position [231, 0]
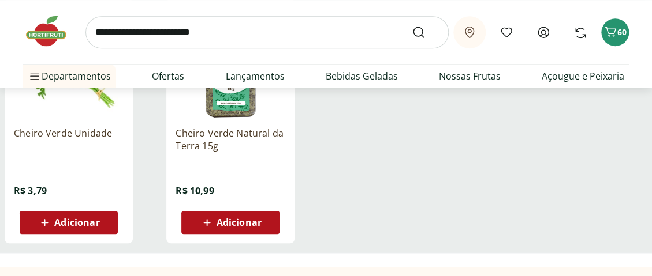
click at [50, 222] on icon at bounding box center [45, 223] width 14 height 14
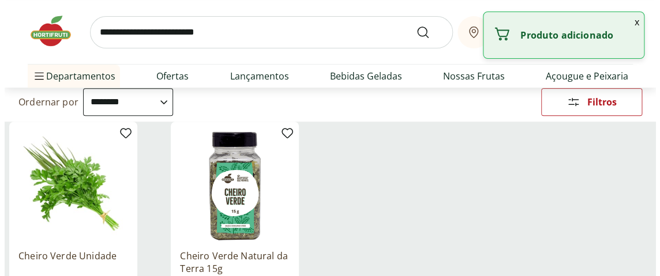
scroll to position [0, 0]
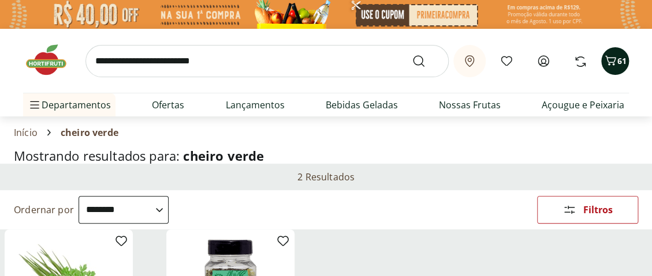
click at [615, 61] on icon "Carrinho" at bounding box center [610, 61] width 14 height 14
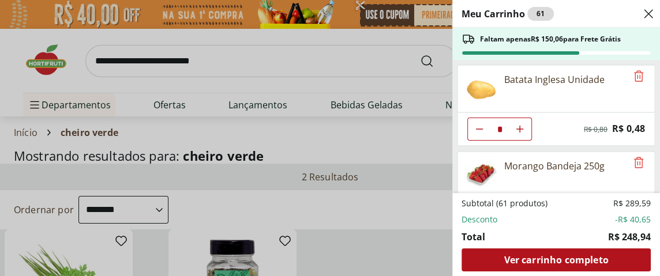
click at [123, 56] on div "Meu Carrinho 61 Faltam apenas R$ 150,06 para Frete Grátis Batata Inglesa Unidad…" at bounding box center [330, 138] width 660 height 276
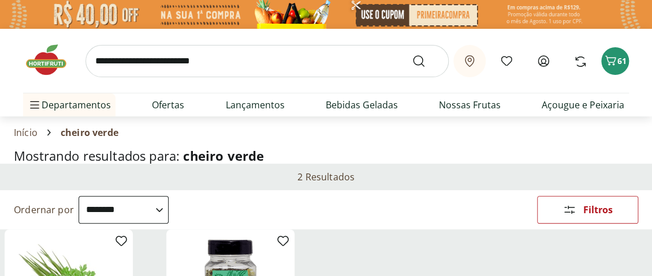
click at [120, 62] on input "search" at bounding box center [266, 61] width 363 height 32
type input "******"
click at [412, 54] on button "Submit Search" at bounding box center [426, 61] width 28 height 14
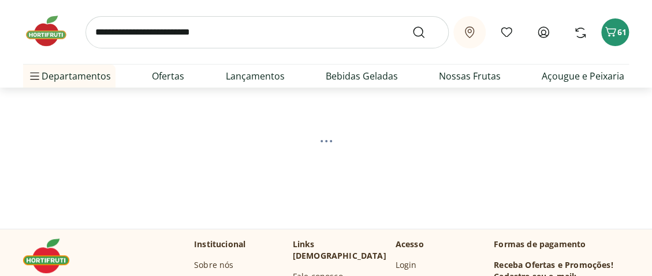
scroll to position [58, 0]
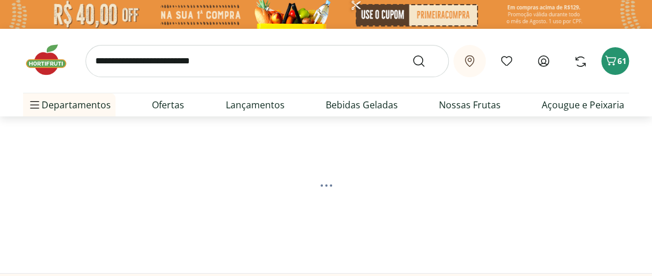
select select "**********"
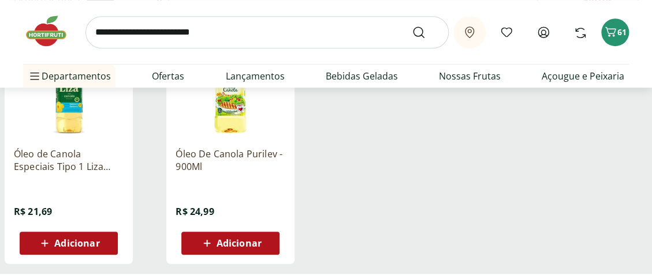
scroll to position [231, 0]
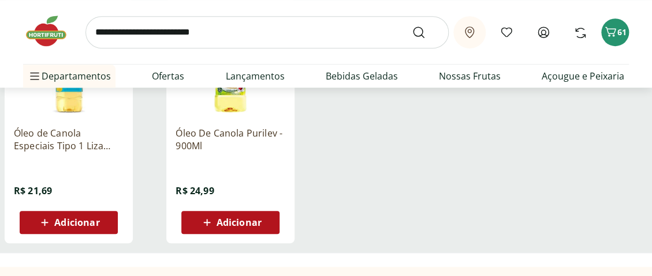
click at [65, 222] on span "Adicionar" at bounding box center [76, 222] width 45 height 9
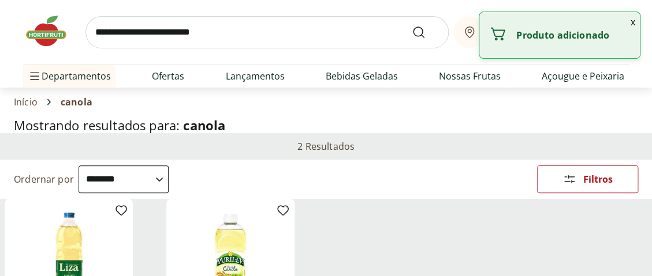
scroll to position [0, 0]
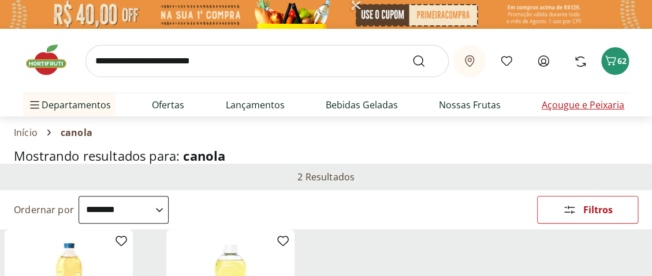
click at [577, 106] on link "Açougue e Peixaria" at bounding box center [582, 105] width 83 height 14
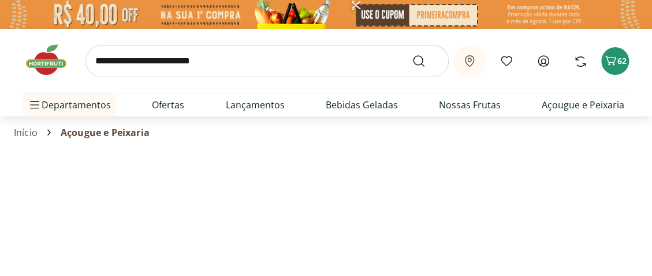
select select "**********"
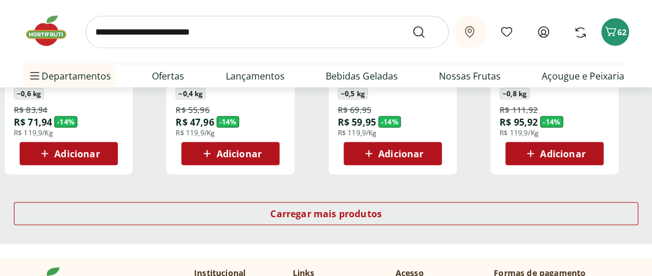
scroll to position [866, 0]
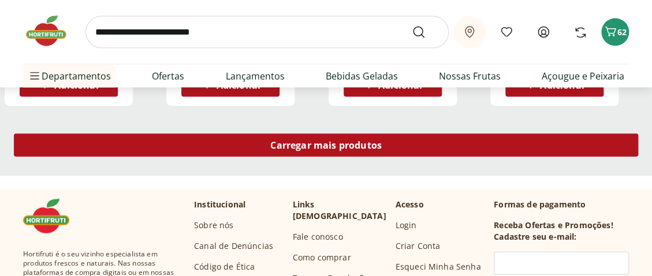
click at [303, 144] on span "Carregar mais produtos" at bounding box center [325, 145] width 111 height 9
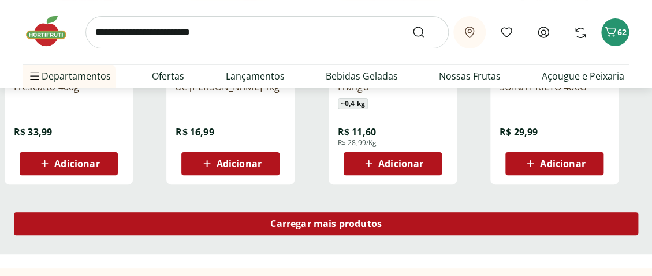
scroll to position [1558, 0]
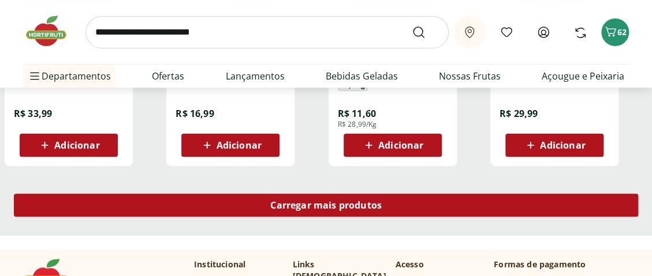
click at [308, 203] on span "Carregar mais produtos" at bounding box center [325, 205] width 111 height 9
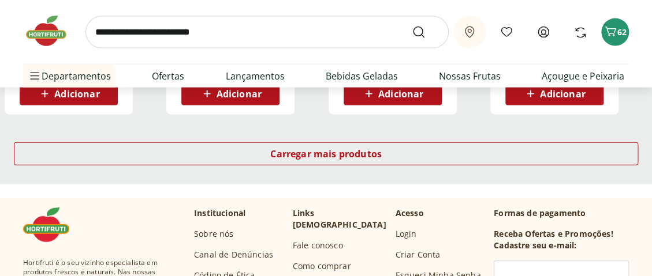
scroll to position [2366, 0]
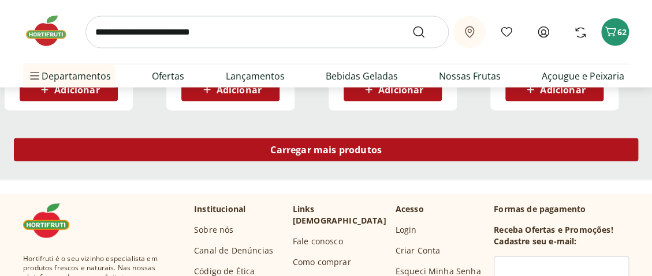
click at [306, 149] on span "Carregar mais produtos" at bounding box center [325, 149] width 111 height 9
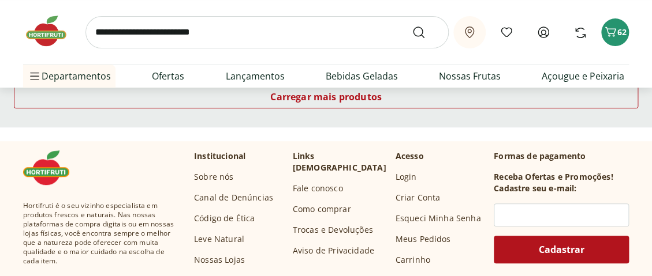
scroll to position [3175, 0]
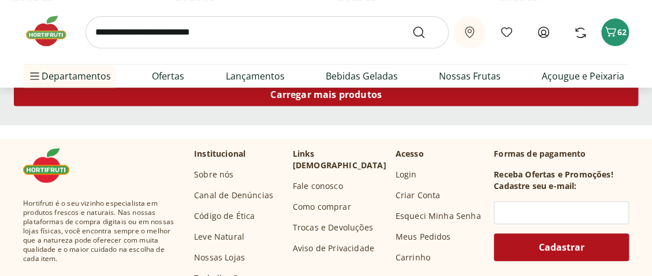
click at [313, 103] on div "Carregar mais produtos" at bounding box center [326, 94] width 624 height 23
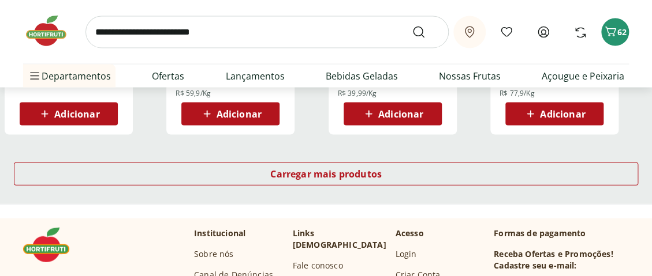
scroll to position [3867, 0]
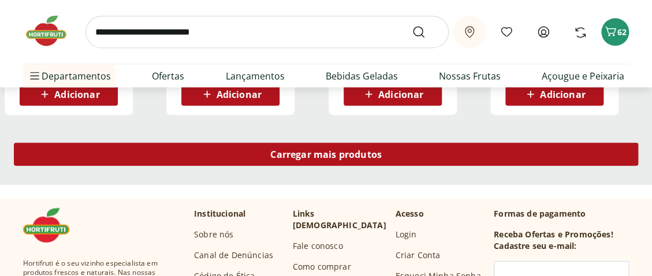
click at [299, 151] on span "Carregar mais produtos" at bounding box center [325, 154] width 111 height 9
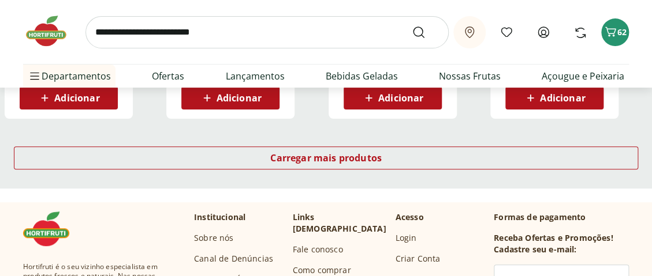
scroll to position [4618, 0]
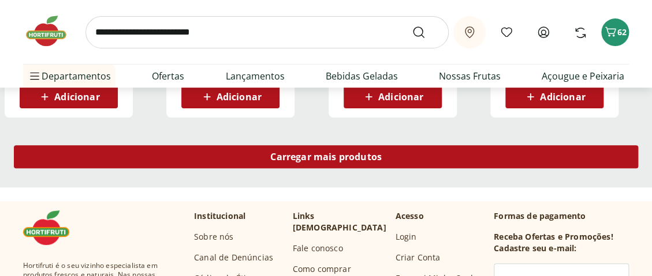
click at [303, 155] on span "Carregar mais produtos" at bounding box center [325, 156] width 111 height 9
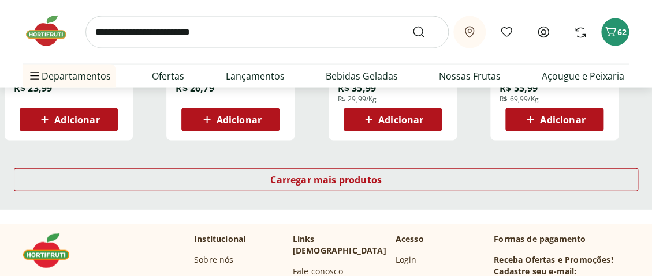
scroll to position [5368, 0]
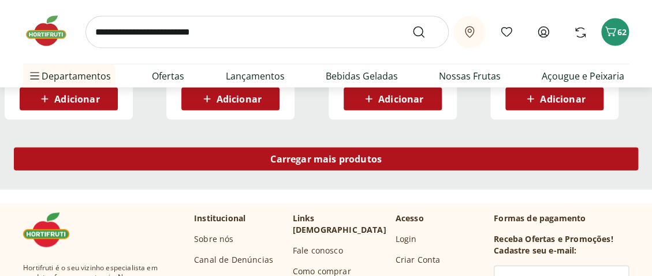
click at [306, 158] on span "Carregar mais produtos" at bounding box center [325, 159] width 111 height 9
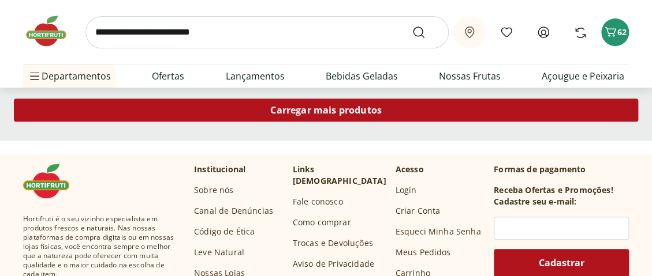
scroll to position [6176, 0]
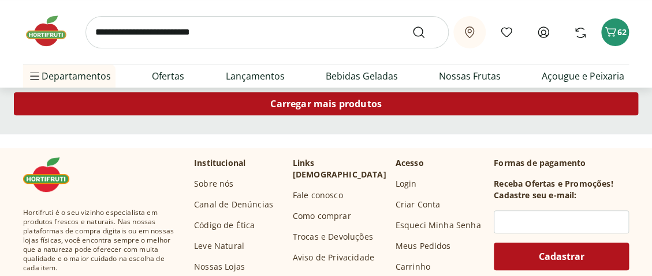
click at [315, 103] on span "Carregar mais produtos" at bounding box center [325, 103] width 111 height 9
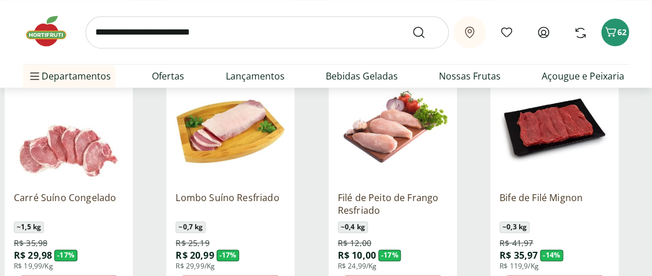
scroll to position [472, 0]
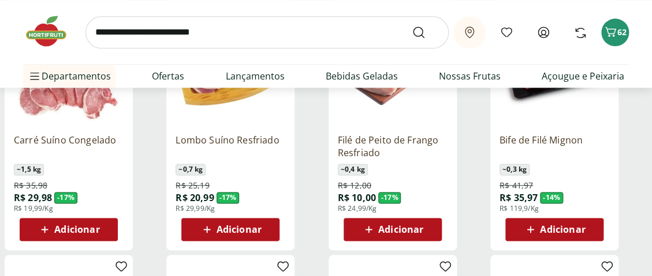
click at [388, 228] on span "Adicionar" at bounding box center [400, 229] width 45 height 9
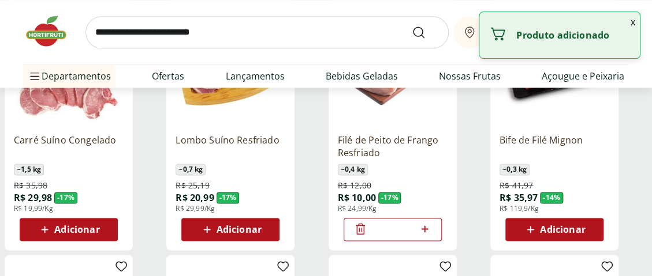
click at [424, 228] on icon at bounding box center [424, 229] width 7 height 7
type input "*"
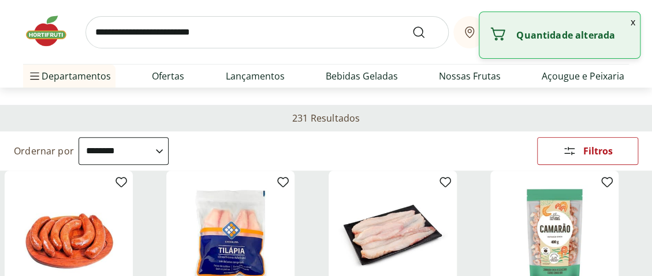
scroll to position [0, 0]
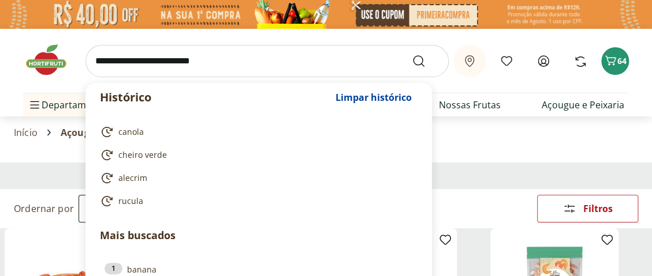
click at [159, 62] on input "search" at bounding box center [266, 61] width 363 height 32
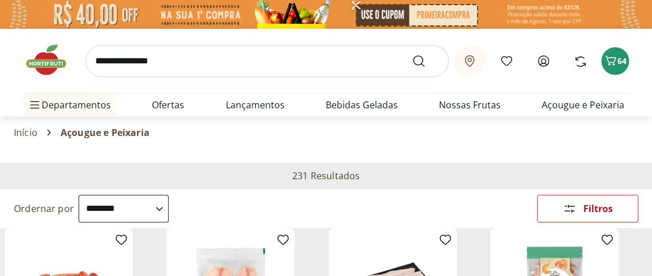
type input "**********"
click at [412, 54] on button "Submit Search" at bounding box center [426, 61] width 28 height 14
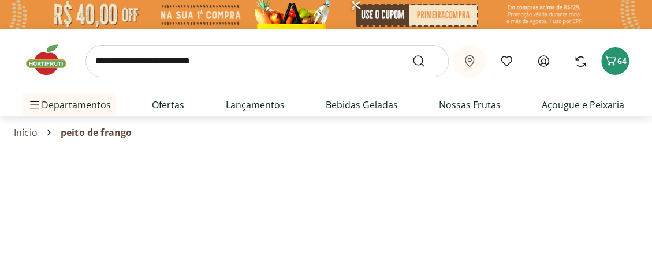
select select "**********"
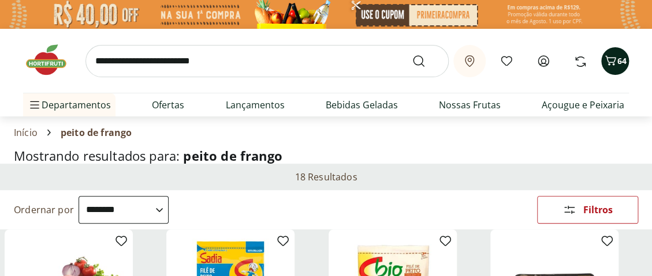
click at [612, 61] on icon "Carrinho" at bounding box center [610, 61] width 14 height 14
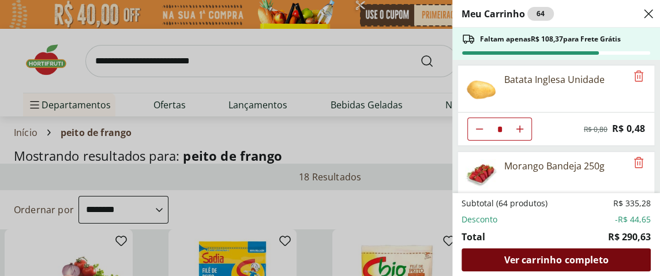
click at [543, 264] on span "Ver carrinho completo" at bounding box center [556, 260] width 104 height 9
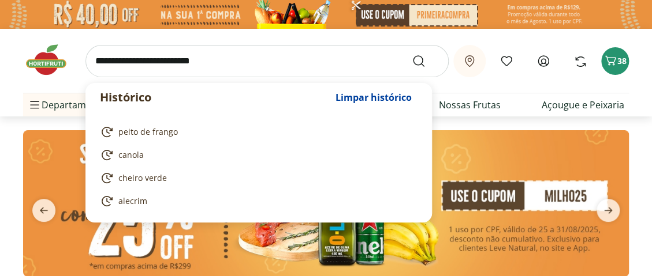
click at [174, 60] on input "search" at bounding box center [266, 61] width 363 height 32
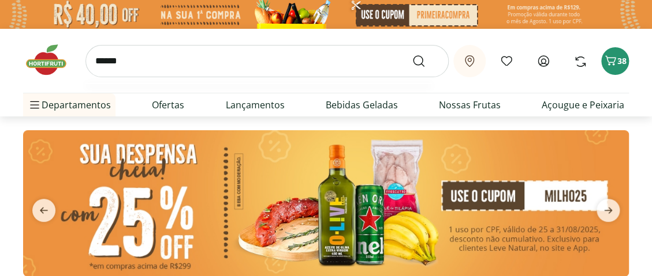
type input "******"
click at [412, 54] on button "Submit Search" at bounding box center [426, 61] width 28 height 14
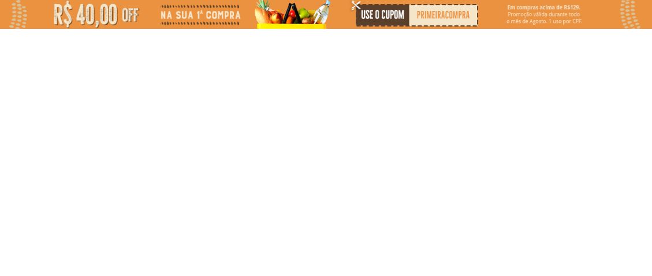
select select "**********"
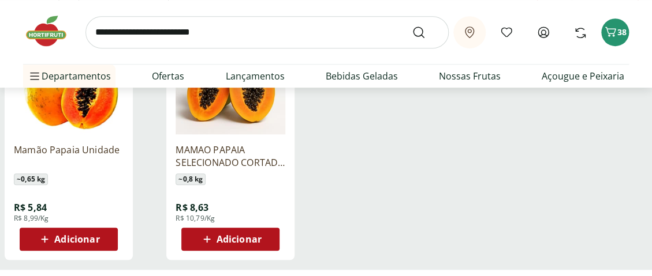
scroll to position [231, 0]
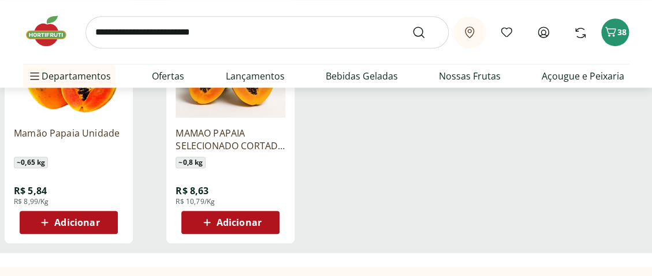
click at [72, 226] on span "Adicionar" at bounding box center [76, 222] width 45 height 9
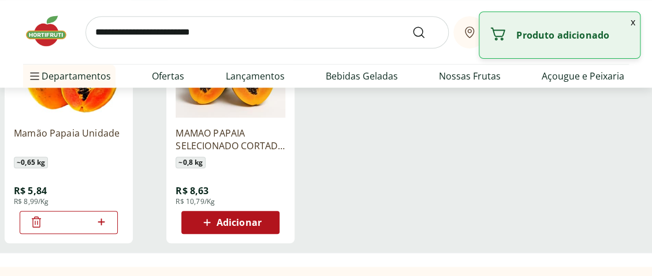
click at [101, 221] on icon at bounding box center [101, 222] width 7 height 7
type input "*"
click at [150, 151] on div "Mamão Papaia Unidade ~ 0,65 kg R$ 5,84 R$ 8,99/Kg *" at bounding box center [83, 121] width 157 height 245
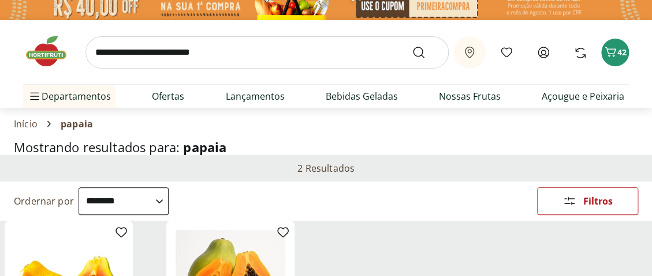
scroll to position [0, 0]
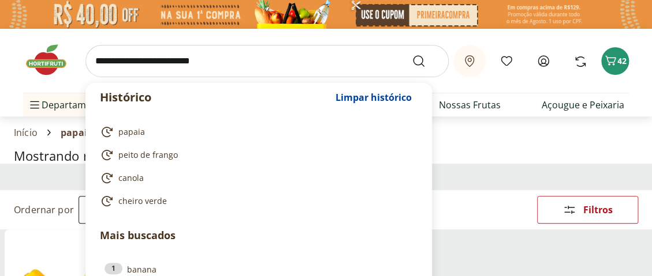
click at [138, 68] on input "search" at bounding box center [266, 61] width 363 height 32
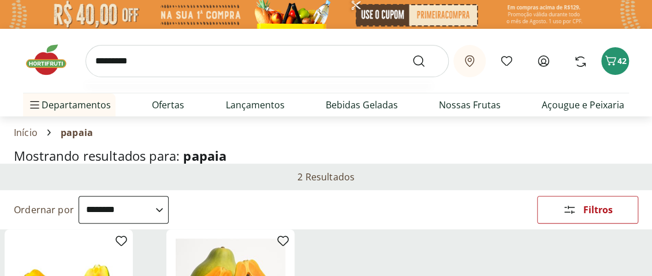
type input "*********"
click at [412, 54] on button "Submit Search" at bounding box center [426, 61] width 28 height 14
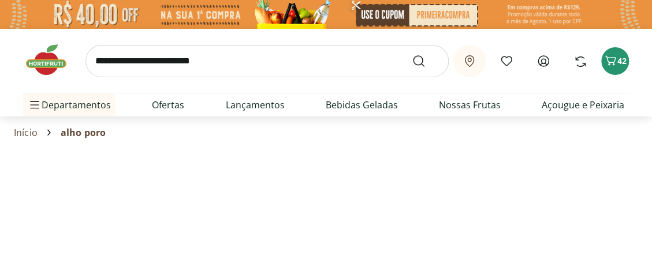
select select "**********"
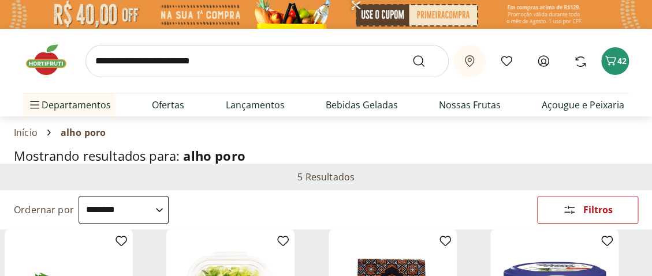
click at [114, 62] on input "search" at bounding box center [266, 61] width 363 height 32
type input "*******"
click at [412, 54] on button "Submit Search" at bounding box center [426, 61] width 28 height 14
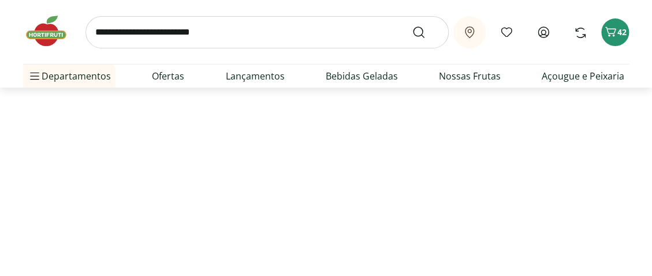
select select "**********"
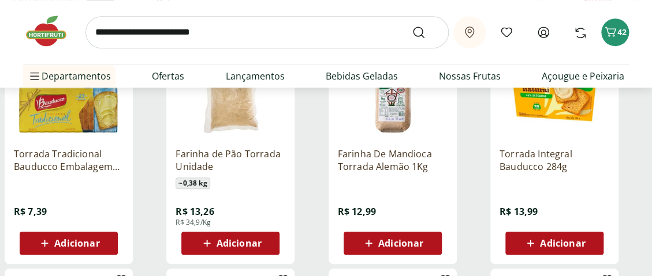
scroll to position [231, 0]
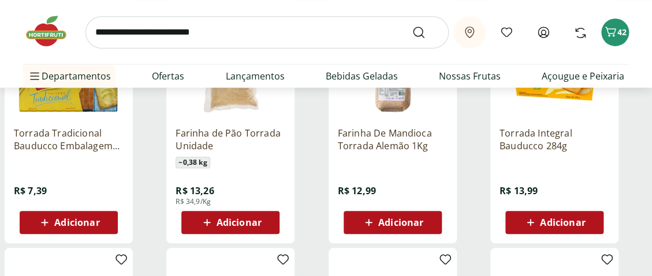
click at [69, 230] on div "Adicionar" at bounding box center [69, 222] width 80 height 21
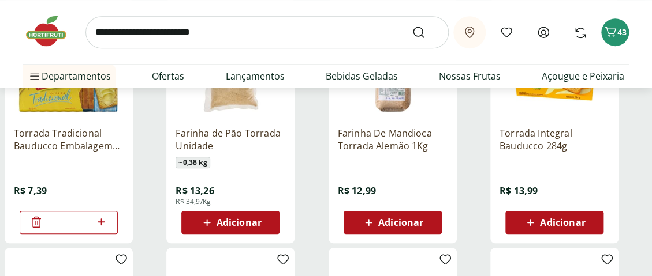
scroll to position [0, 0]
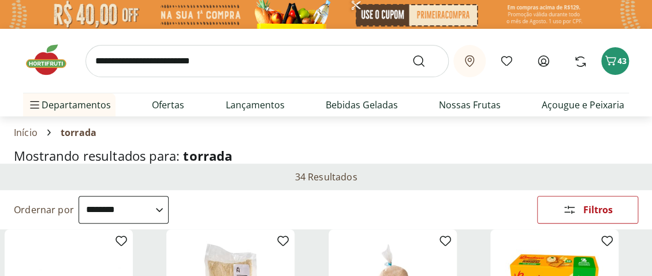
click at [141, 64] on input "search" at bounding box center [266, 61] width 363 height 32
type input "******"
click at [412, 54] on button "Submit Search" at bounding box center [426, 61] width 28 height 14
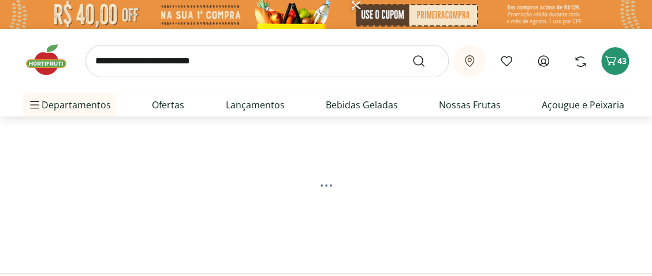
select select "**********"
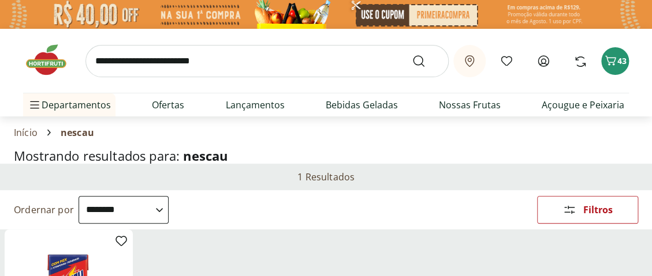
click at [121, 67] on input "search" at bounding box center [266, 61] width 363 height 32
type input "**********"
click at [412, 54] on button "Submit Search" at bounding box center [426, 61] width 28 height 14
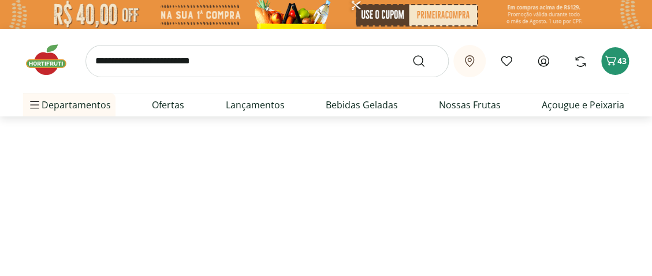
select select "**********"
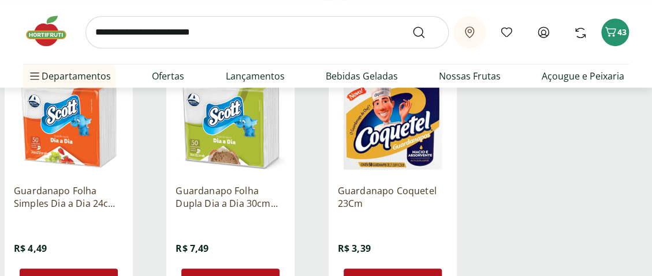
scroll to position [231, 0]
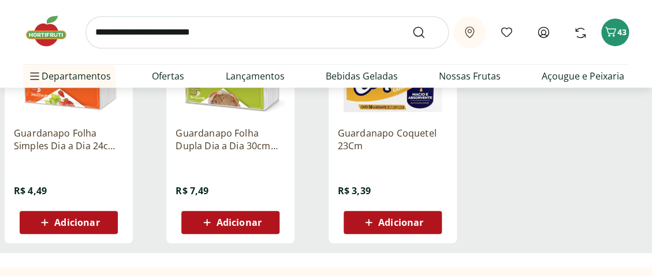
click at [397, 225] on span "Adicionar" at bounding box center [400, 222] width 45 height 9
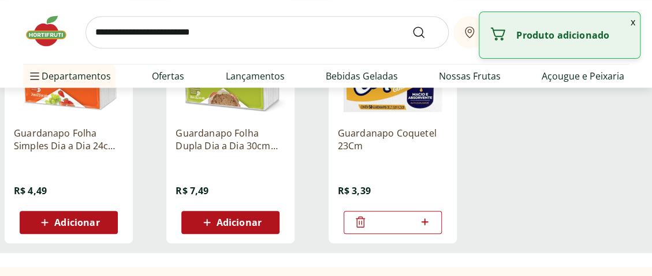
click at [421, 219] on icon at bounding box center [424, 222] width 14 height 14
type input "*"
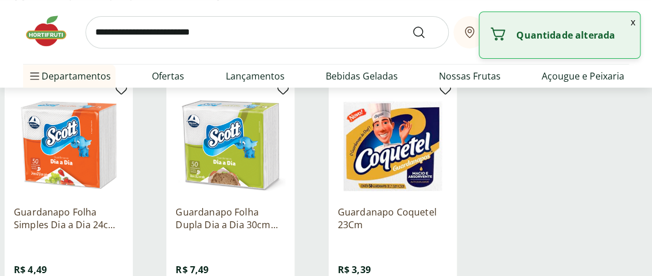
scroll to position [0, 0]
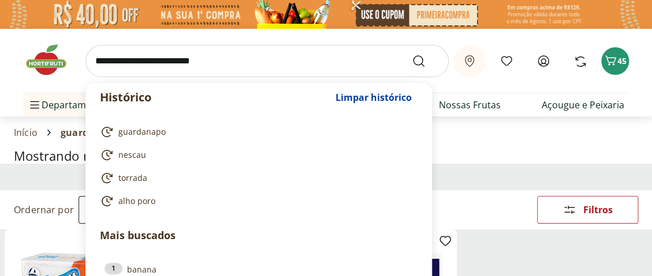
click at [134, 62] on input "search" at bounding box center [266, 61] width 363 height 32
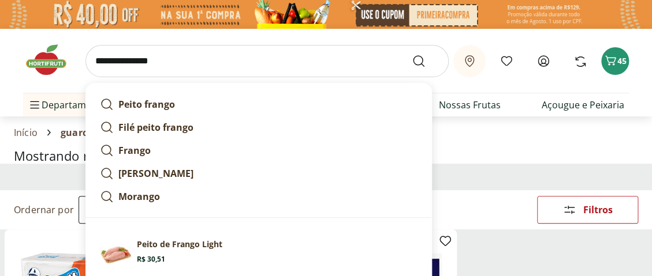
type input "**********"
click at [412, 54] on button "Submit Search" at bounding box center [426, 61] width 28 height 14
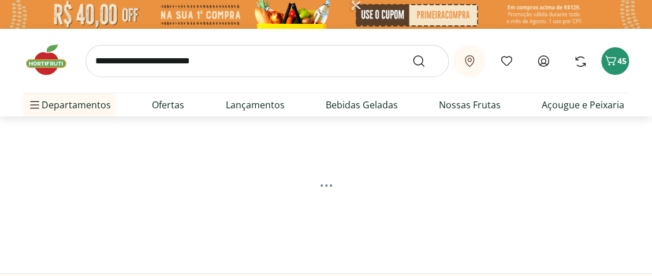
select select "**********"
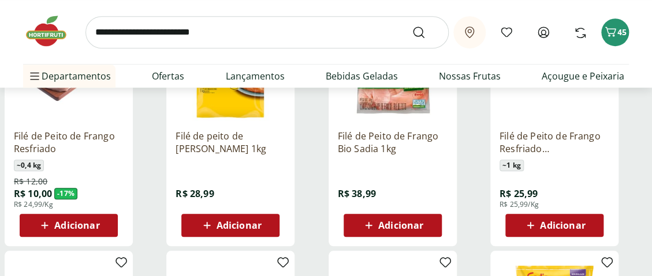
scroll to position [231, 0]
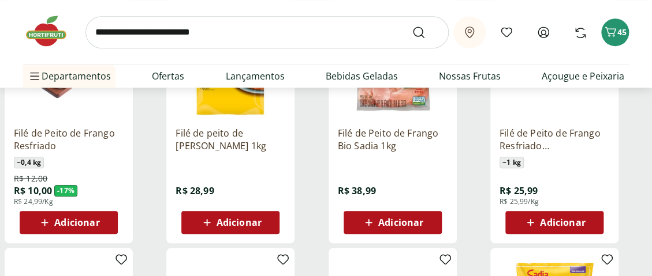
click at [75, 219] on span "Adicionar" at bounding box center [76, 222] width 45 height 9
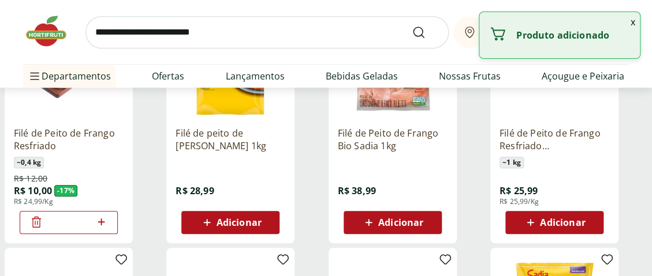
click at [102, 219] on icon at bounding box center [101, 222] width 14 height 14
type input "*"
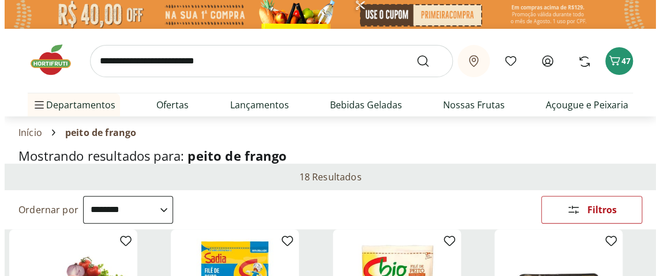
scroll to position [0, 0]
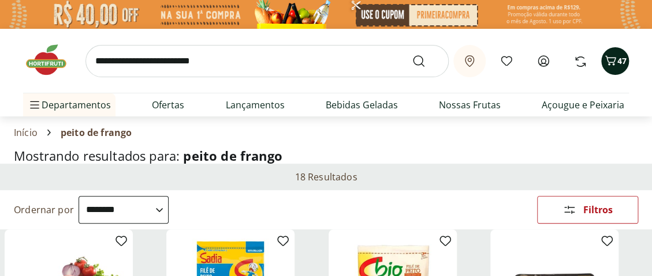
click at [612, 61] on icon "Carrinho" at bounding box center [610, 61] width 14 height 14
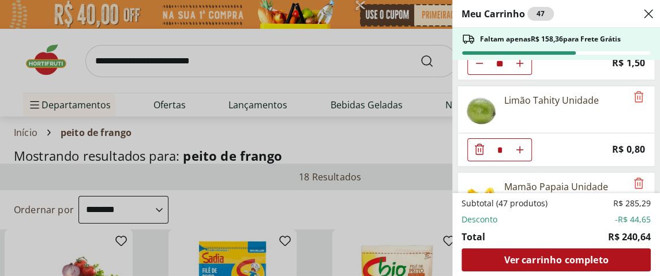
scroll to position [866, 0]
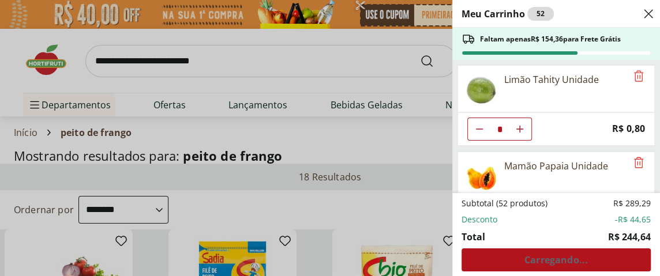
type input "*"
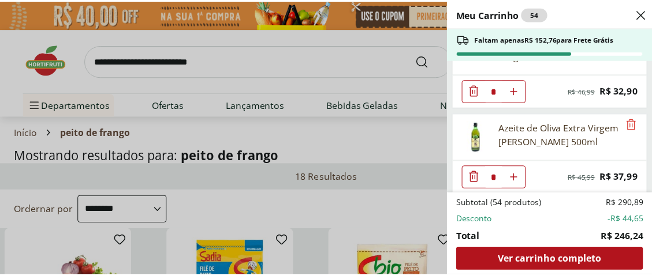
scroll to position [0, 0]
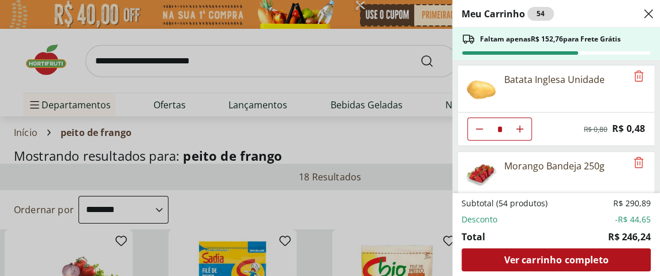
click at [180, 61] on div "Meu Carrinho 54 Faltam apenas R$ 152,76 para Frete Grátis Batata Inglesa Unidad…" at bounding box center [330, 138] width 660 height 276
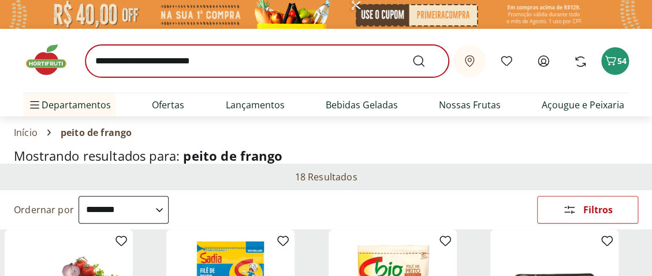
click at [601, 47] on button "54" at bounding box center [615, 61] width 28 height 28
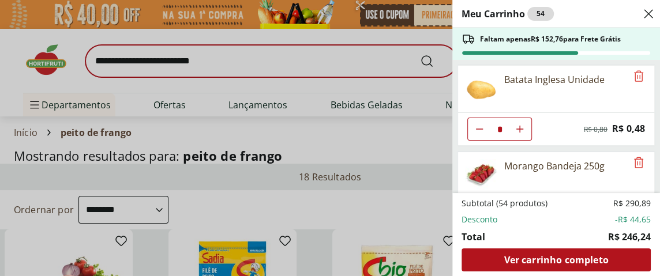
click at [180, 61] on div "Meu Carrinho 54 Faltam apenas R$ 152,76 para Frete Grátis Batata Inglesa Unidad…" at bounding box center [330, 138] width 660 height 276
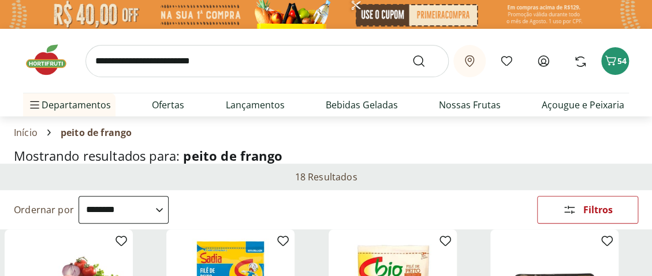
click at [180, 61] on input "search" at bounding box center [266, 61] width 363 height 32
type input "********"
click at [412, 54] on button "Submit Search" at bounding box center [426, 61] width 28 height 14
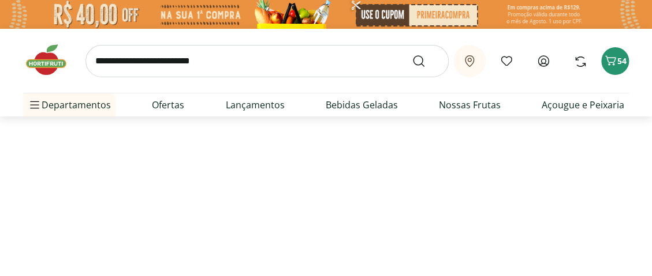
select select "**********"
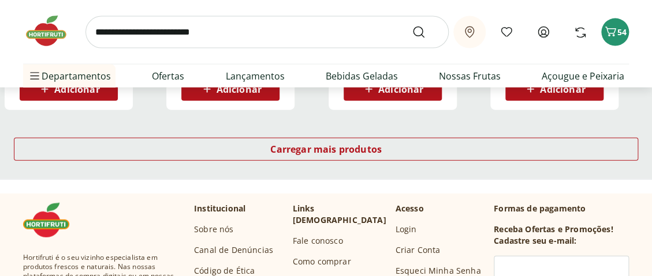
scroll to position [866, 0]
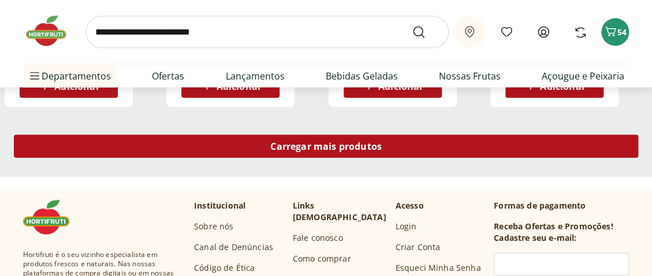
click at [312, 147] on span "Carregar mais produtos" at bounding box center [325, 146] width 111 height 9
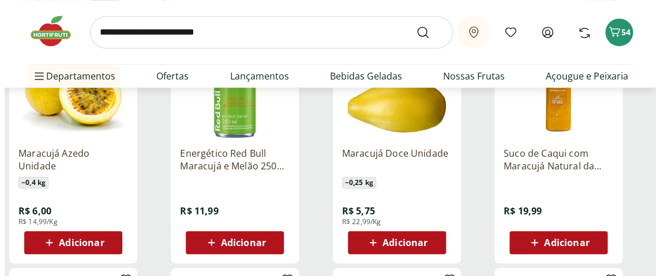
scroll to position [231, 0]
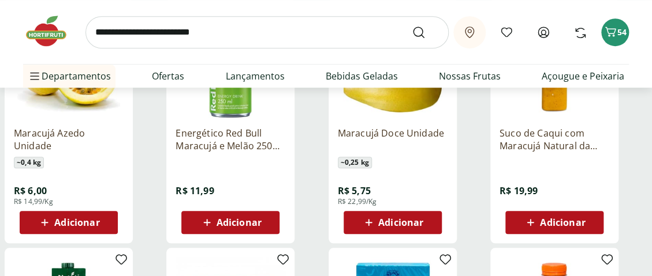
click at [81, 223] on span "Adicionar" at bounding box center [76, 222] width 45 height 9
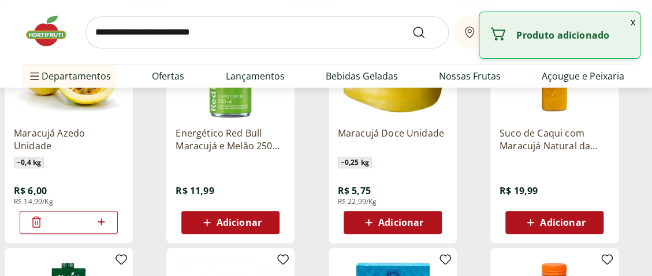
click at [96, 218] on icon at bounding box center [101, 222] width 14 height 14
click at [98, 219] on icon at bounding box center [101, 222] width 14 height 14
click at [99, 219] on icon at bounding box center [101, 222] width 14 height 14
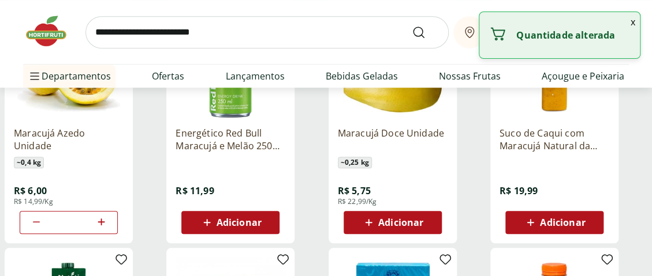
type input "*"
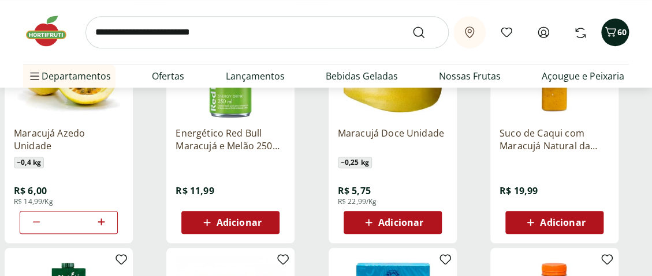
click at [618, 34] on span "60" at bounding box center [621, 32] width 9 height 11
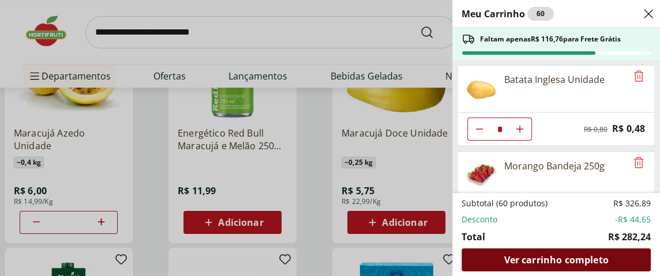
click at [552, 257] on span "Ver carrinho completo" at bounding box center [556, 260] width 104 height 9
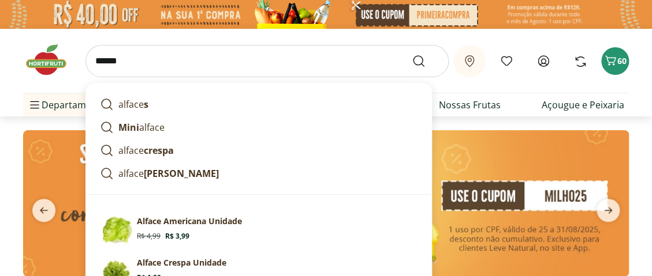
type input "******"
click at [412, 54] on button "Submit Search" at bounding box center [426, 61] width 28 height 14
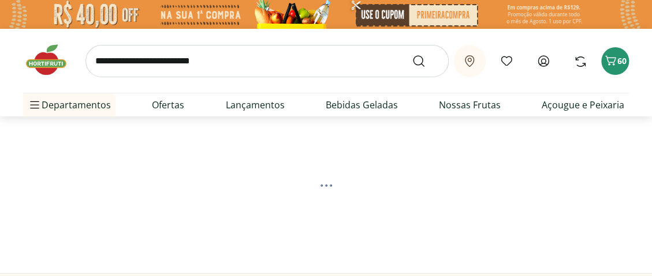
select select "**********"
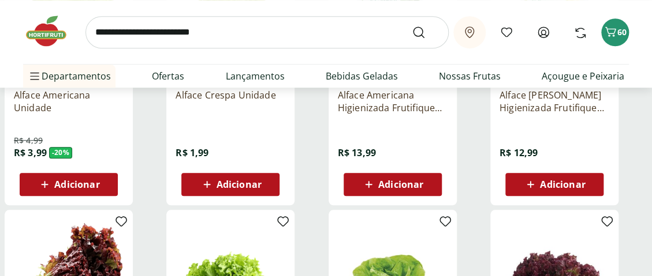
scroll to position [289, 0]
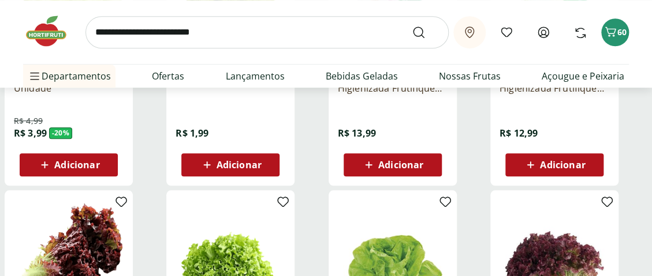
click at [226, 167] on span "Adicionar" at bounding box center [238, 164] width 45 height 9
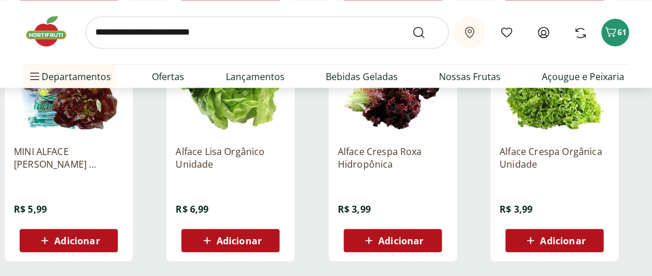
scroll to position [750, 0]
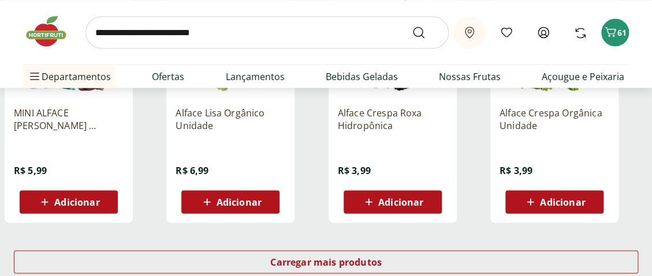
click at [381, 197] on span "Adicionar" at bounding box center [400, 201] width 45 height 9
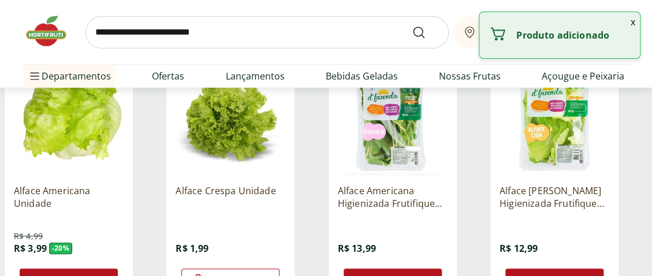
scroll to position [0, 0]
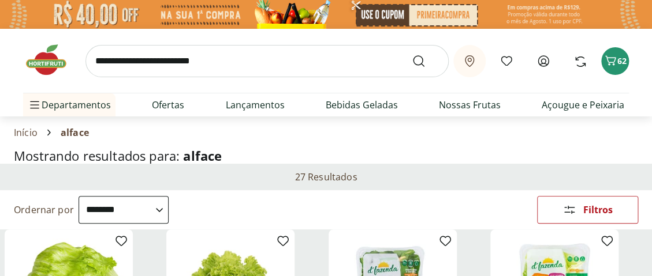
click at [120, 63] on input "search" at bounding box center [266, 61] width 363 height 32
type input "******"
click at [412, 54] on button "Submit Search" at bounding box center [426, 61] width 28 height 14
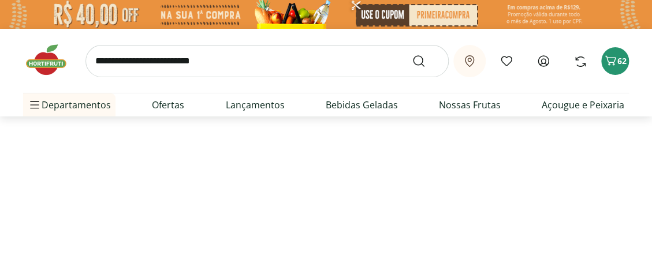
select select "**********"
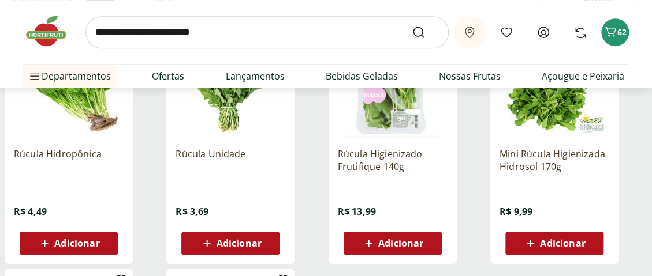
scroll to position [231, 0]
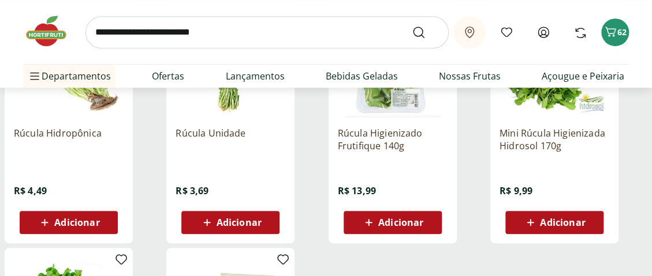
click at [237, 219] on span "Adicionar" at bounding box center [238, 222] width 45 height 9
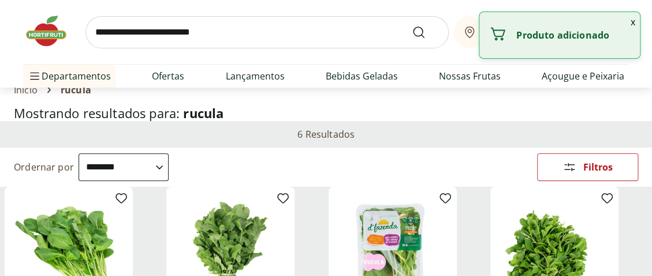
scroll to position [0, 0]
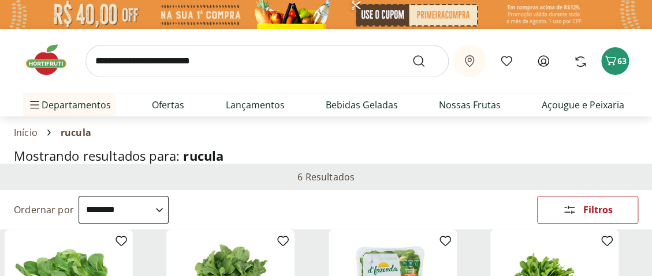
click at [139, 61] on input "search" at bounding box center [266, 61] width 363 height 32
type input "**********"
click at [412, 54] on button "Submit Search" at bounding box center [426, 61] width 28 height 14
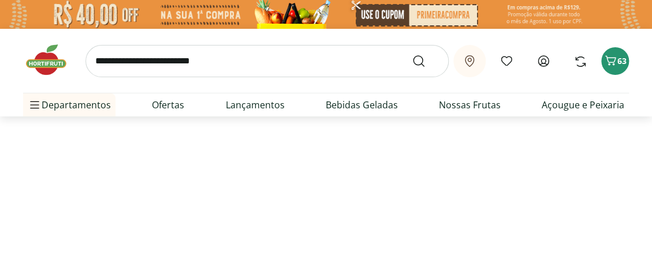
select select "**********"
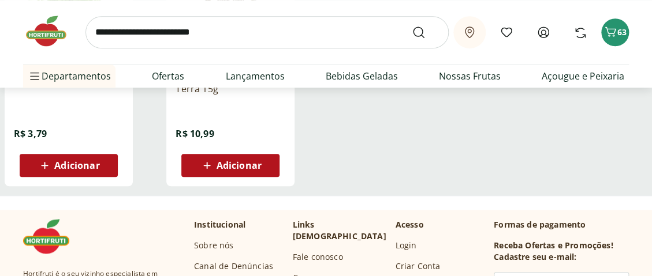
scroll to position [289, 0]
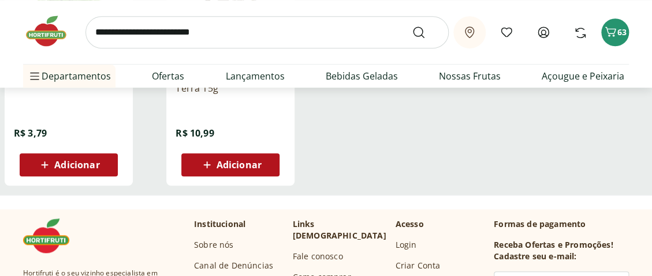
click at [62, 162] on span "Adicionar" at bounding box center [76, 164] width 45 height 9
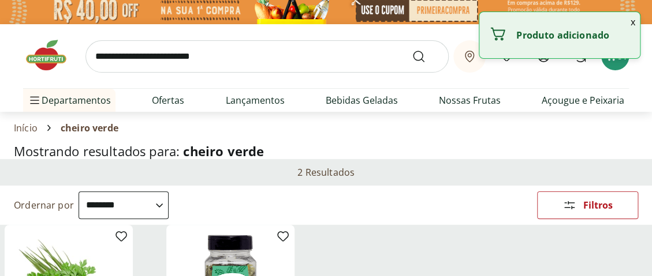
scroll to position [0, 0]
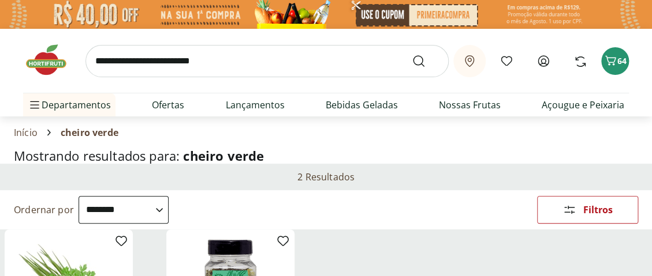
click at [143, 61] on input "search" at bounding box center [266, 61] width 363 height 32
type input "*******"
click at [412, 54] on button "Submit Search" at bounding box center [426, 61] width 28 height 14
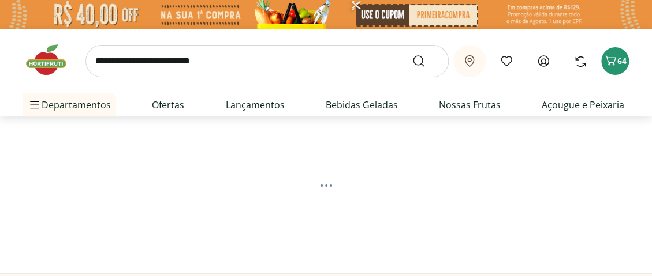
select select "**********"
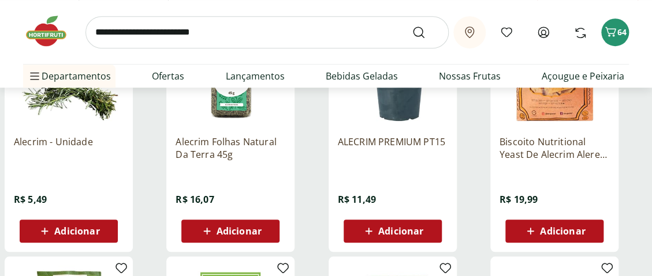
scroll to position [231, 0]
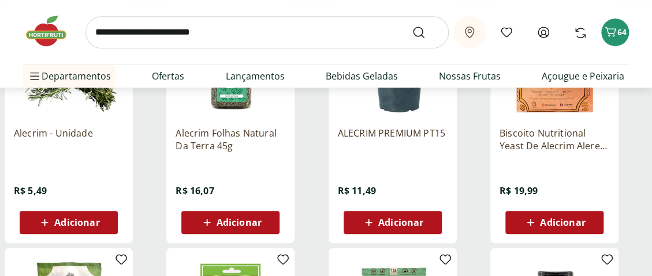
click at [66, 216] on span "Adicionar" at bounding box center [69, 223] width 62 height 14
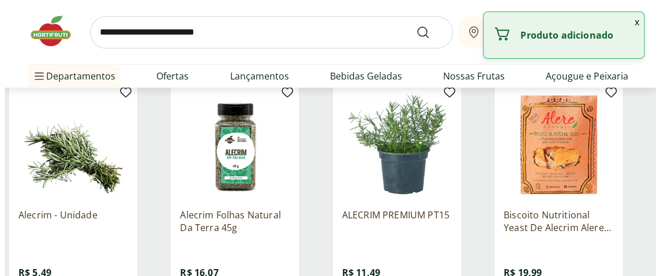
scroll to position [0, 0]
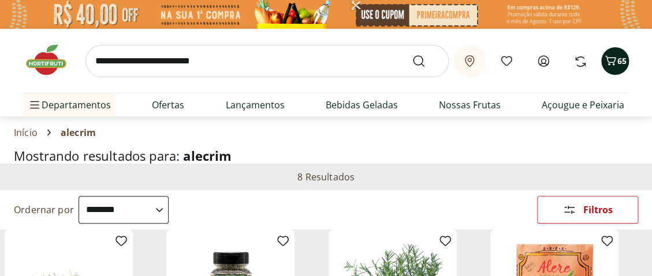
click at [613, 61] on icon "Carrinho" at bounding box center [610, 61] width 14 height 14
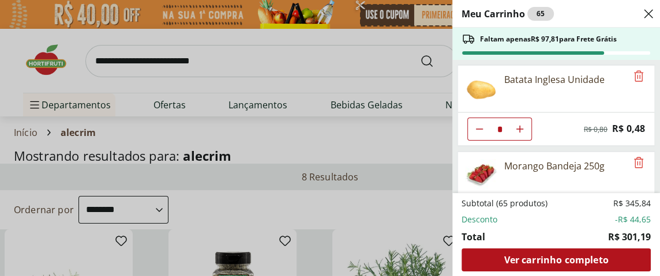
click at [143, 62] on div "Meu Carrinho 65 Faltam apenas R$ 97,81 para Frete Grátis Batata Inglesa Unidade…" at bounding box center [330, 138] width 660 height 276
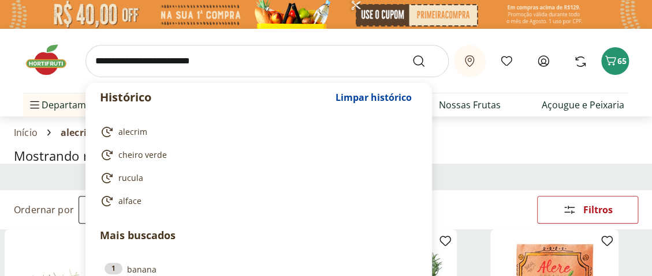
click at [143, 62] on input "search" at bounding box center [266, 61] width 363 height 32
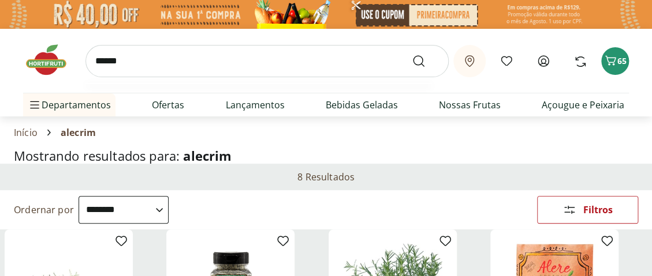
type input "******"
click at [412, 54] on button "Submit Search" at bounding box center [426, 61] width 28 height 14
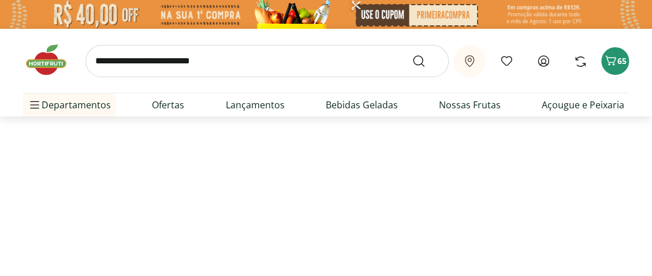
select select "**********"
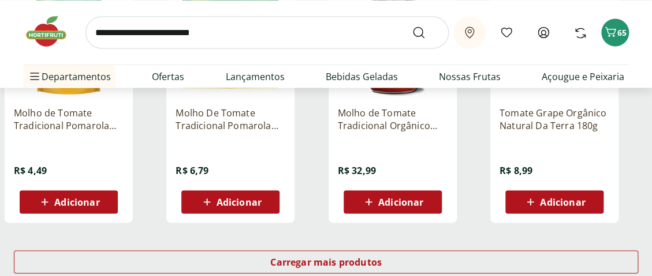
scroll to position [866, 0]
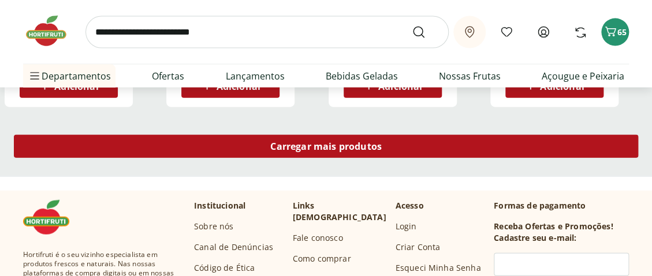
click at [309, 139] on div "Carregar mais produtos" at bounding box center [326, 146] width 624 height 23
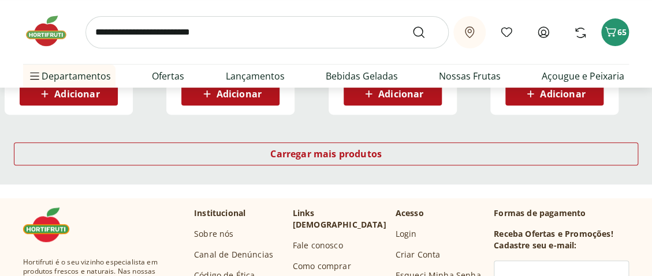
scroll to position [1616, 0]
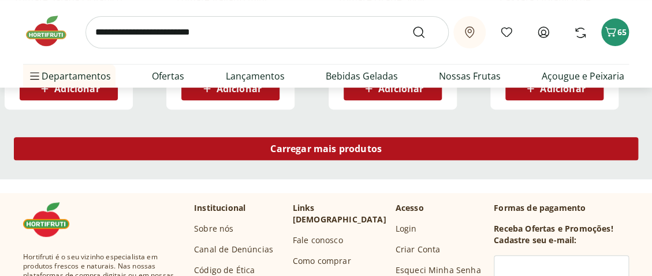
click at [306, 144] on span "Carregar mais produtos" at bounding box center [325, 148] width 111 height 9
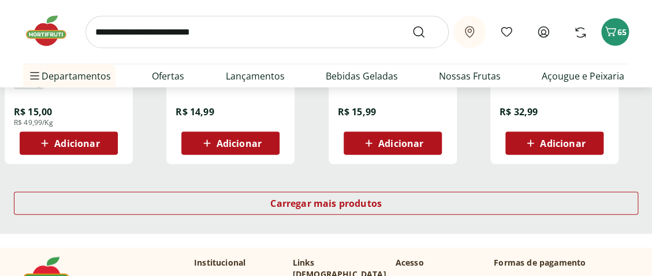
scroll to position [2366, 0]
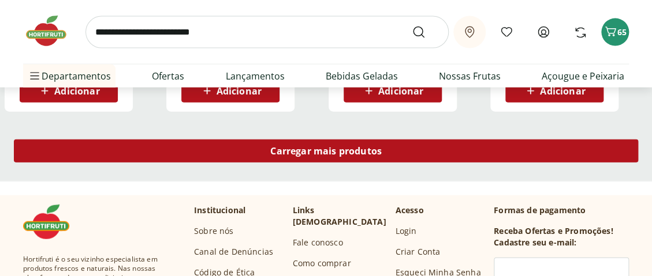
click at [308, 147] on span "Carregar mais produtos" at bounding box center [325, 151] width 111 height 9
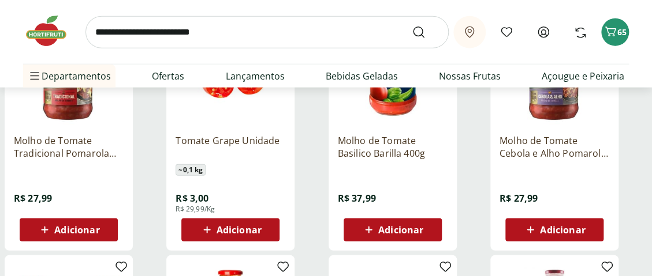
scroll to position [2482, 0]
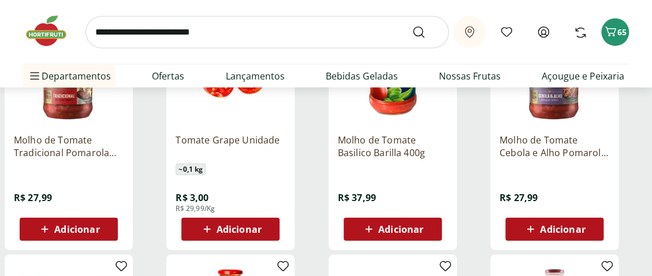
click at [229, 228] on span "Adicionar" at bounding box center [238, 229] width 45 height 9
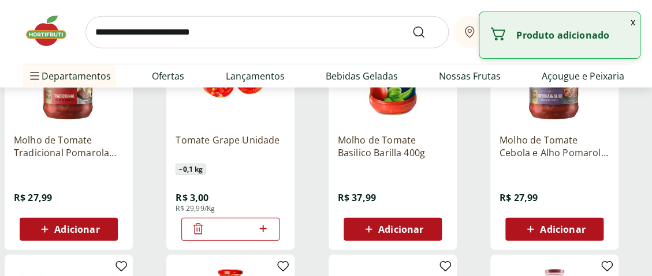
click at [264, 228] on icon at bounding box center [262, 229] width 7 height 7
type input "*"
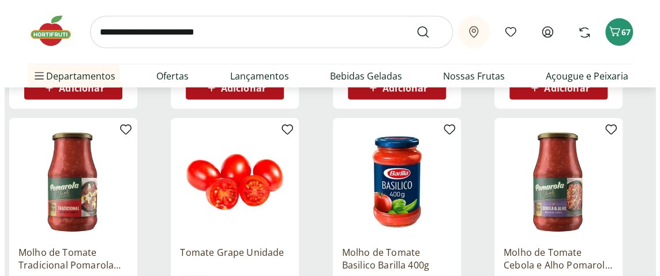
scroll to position [2309, 0]
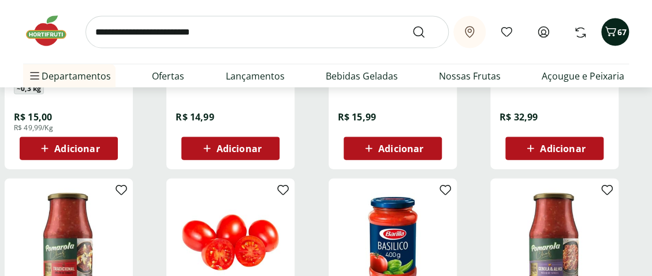
click at [618, 32] on span "67" at bounding box center [621, 32] width 9 height 11
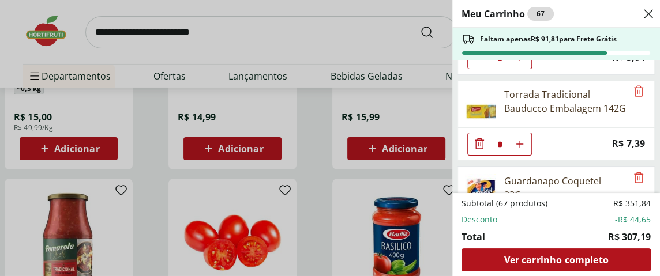
scroll to position [1039, 0]
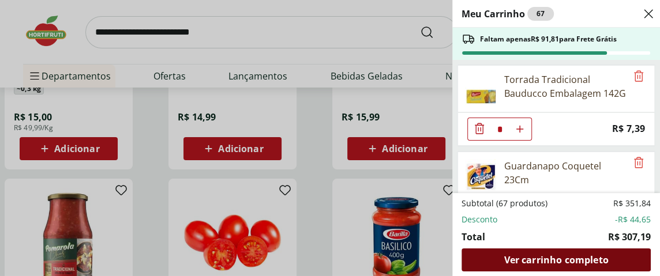
click at [533, 260] on span "Ver carrinho completo" at bounding box center [556, 260] width 104 height 9
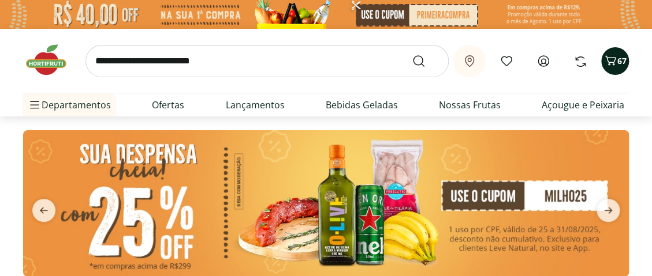
click at [611, 61] on icon "Carrinho" at bounding box center [610, 61] width 14 height 14
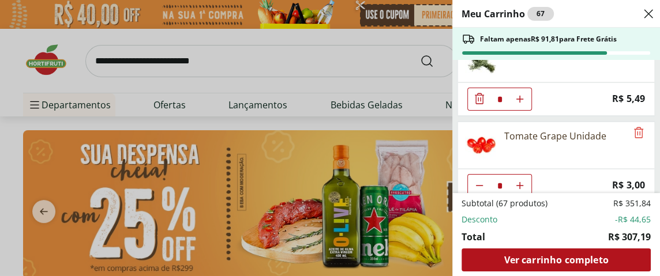
scroll to position [1767, 0]
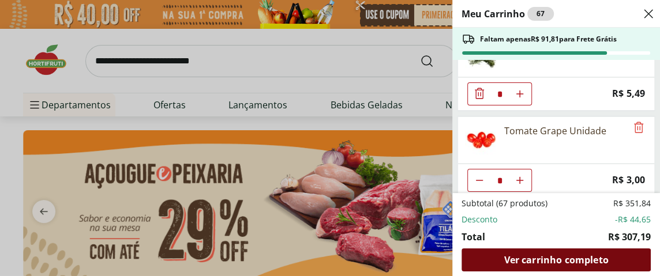
click at [549, 260] on span "Ver carrinho completo" at bounding box center [556, 260] width 104 height 9
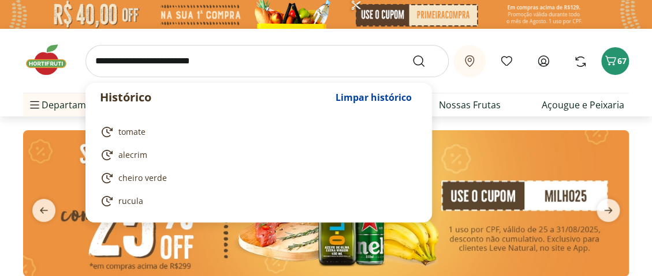
click at [138, 61] on input "search" at bounding box center [266, 61] width 363 height 32
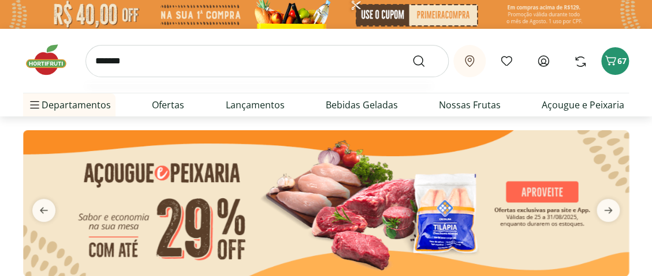
type input "*******"
click at [412, 54] on button "Submit Search" at bounding box center [426, 61] width 28 height 14
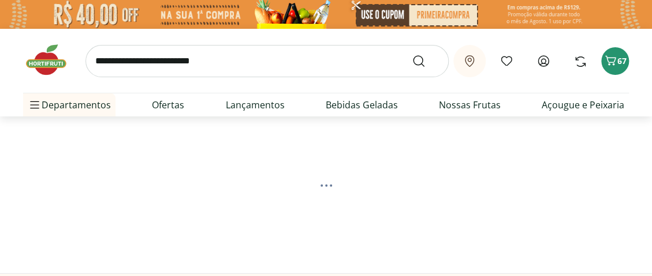
select select "**********"
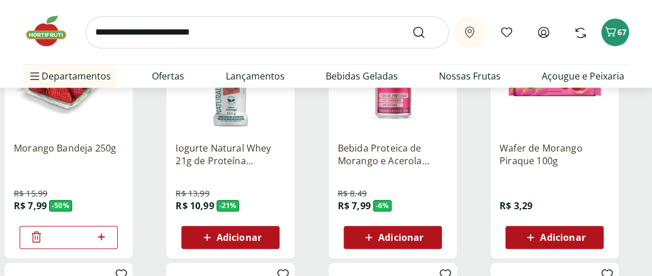
scroll to position [231, 0]
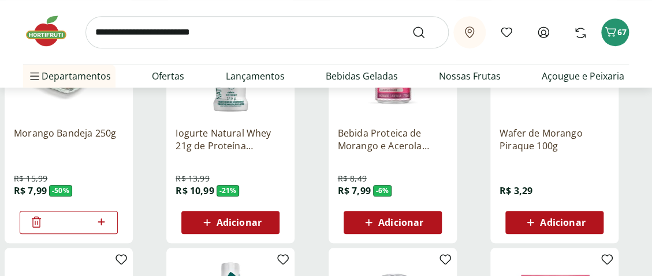
click at [33, 220] on icon at bounding box center [36, 222] width 14 height 14
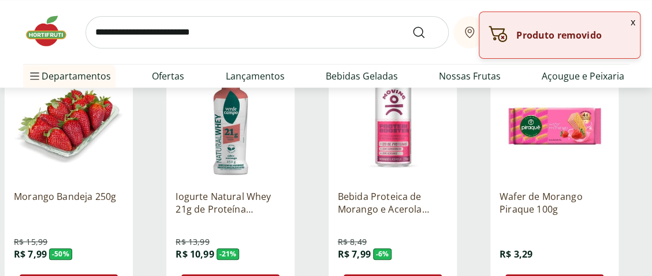
scroll to position [0, 0]
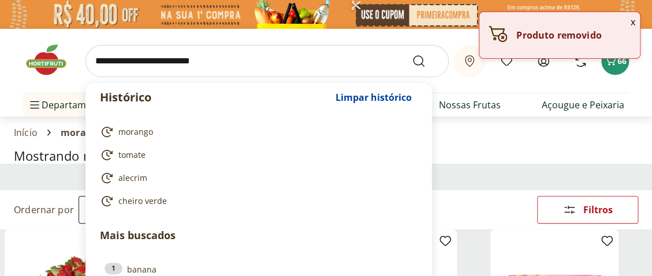
click at [121, 63] on input "search" at bounding box center [266, 61] width 363 height 32
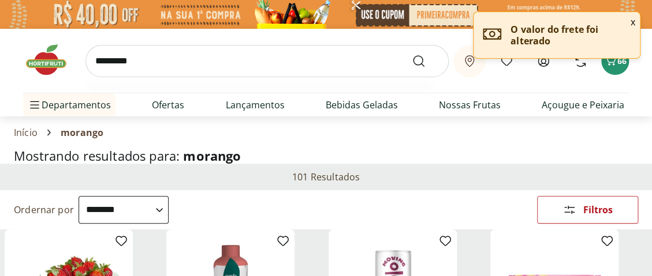
type input "**********"
click button "Submit Search" at bounding box center [426, 61] width 28 height 14
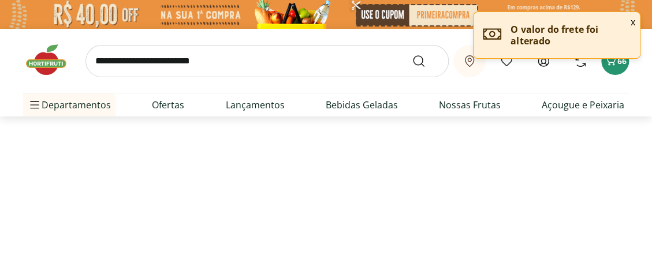
select select "**********"
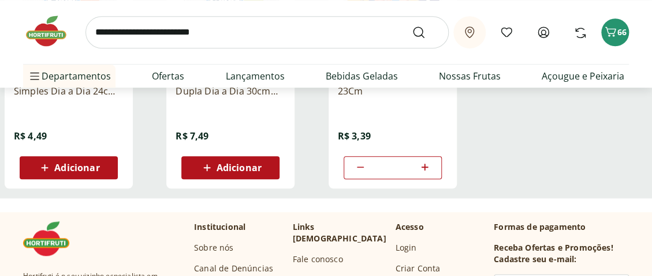
scroll to position [289, 0]
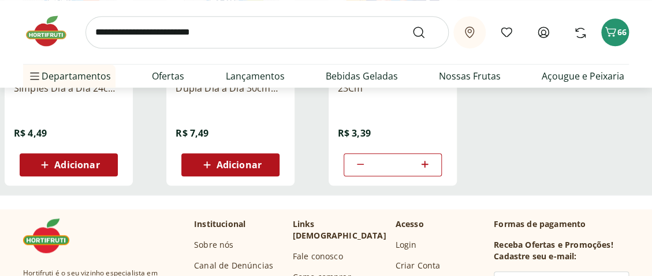
click at [357, 159] on icon at bounding box center [360, 165] width 14 height 14
type input "*"
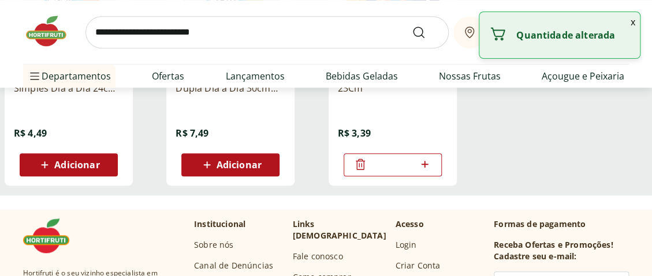
click at [360, 163] on icon at bounding box center [360, 165] width 14 height 14
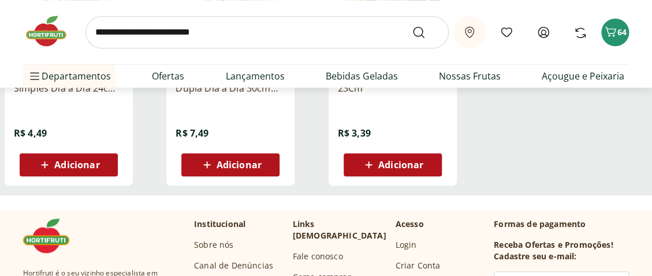
click at [74, 163] on span "Adicionar" at bounding box center [76, 164] width 45 height 9
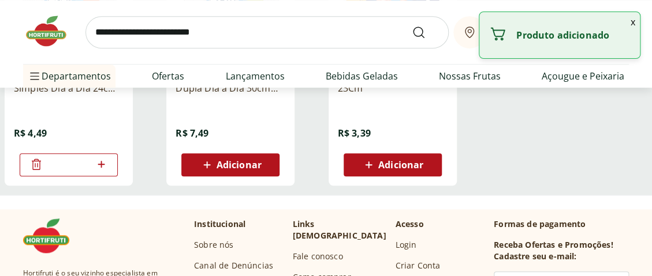
click at [101, 166] on icon at bounding box center [101, 164] width 7 height 7
type input "*"
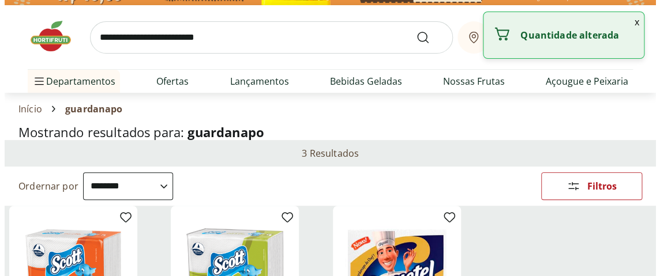
scroll to position [0, 0]
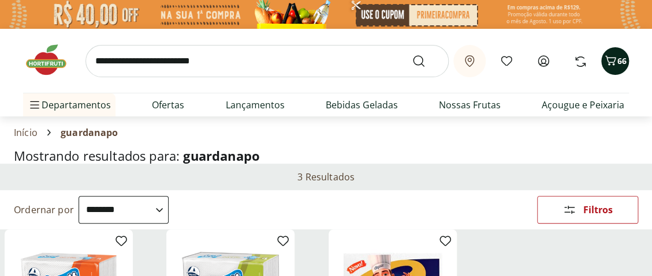
click at [614, 63] on icon "Carrinho" at bounding box center [610, 61] width 14 height 14
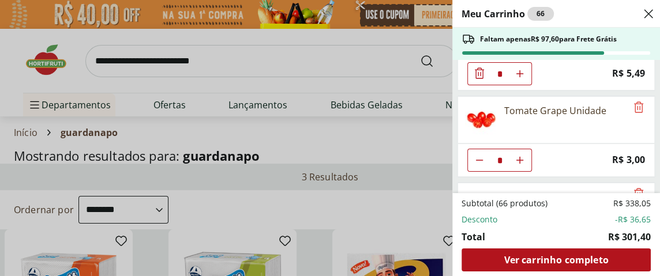
scroll to position [1681, 0]
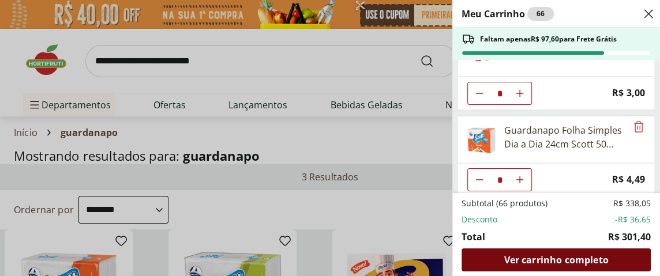
click at [548, 258] on span "Ver carrinho completo" at bounding box center [556, 260] width 104 height 9
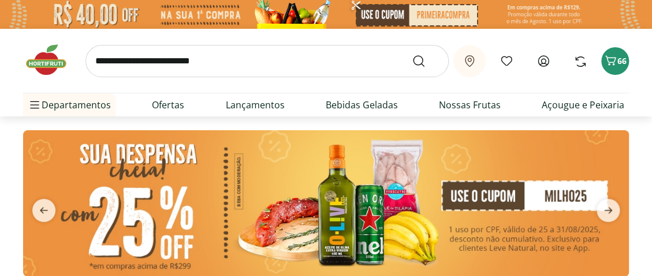
click at [365, 209] on img at bounding box center [325, 203] width 605 height 147
click at [342, 204] on img at bounding box center [325, 203] width 605 height 147
click at [617, 58] on span "66" at bounding box center [621, 60] width 9 height 11
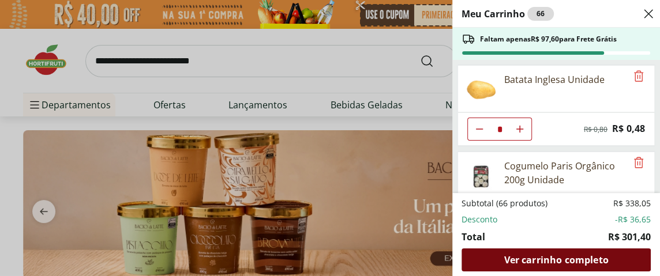
click at [539, 262] on span "Ver carrinho completo" at bounding box center [556, 260] width 104 height 9
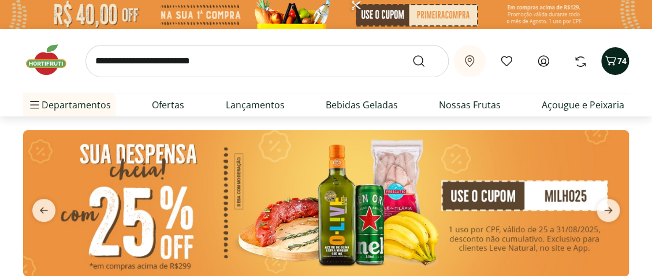
click at [612, 66] on icon "Carrinho" at bounding box center [610, 61] width 14 height 14
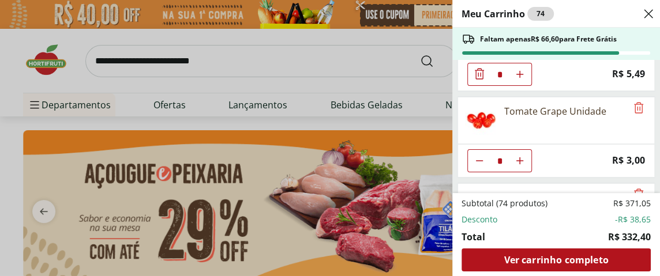
scroll to position [1681, 0]
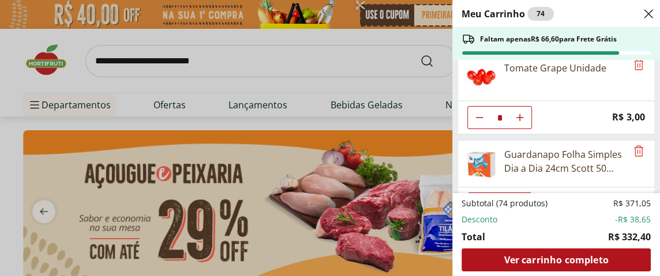
type input "*"
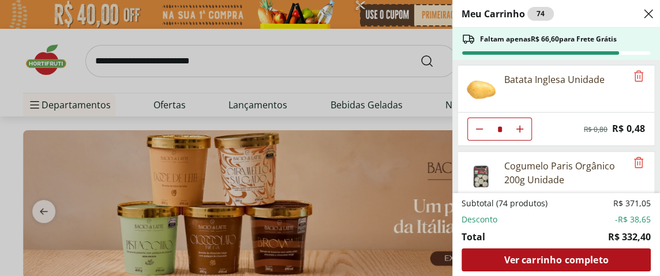
scroll to position [0, 0]
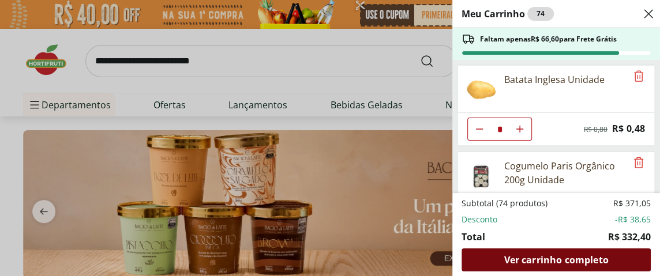
click at [555, 260] on span "Ver carrinho completo" at bounding box center [556, 260] width 104 height 9
